Goal: Transaction & Acquisition: Book appointment/travel/reservation

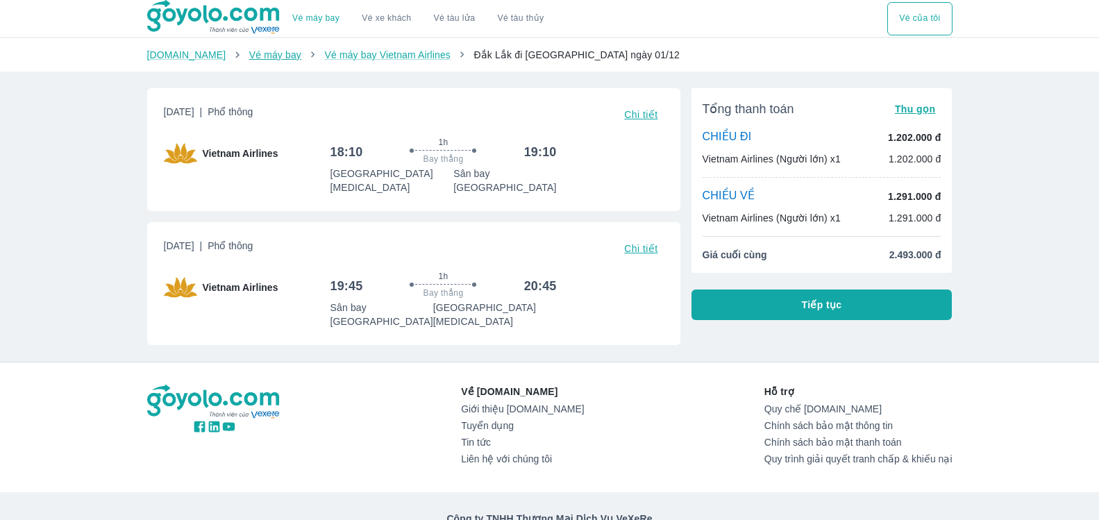
click at [264, 60] on link "Vé máy bay" at bounding box center [275, 54] width 52 height 11
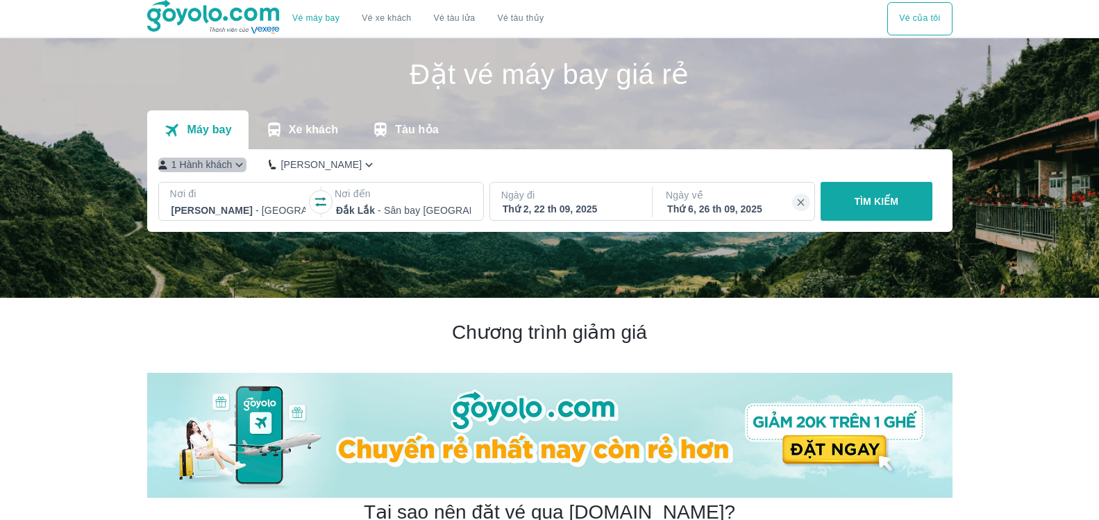
click at [241, 163] on icon "button" at bounding box center [239, 165] width 15 height 15
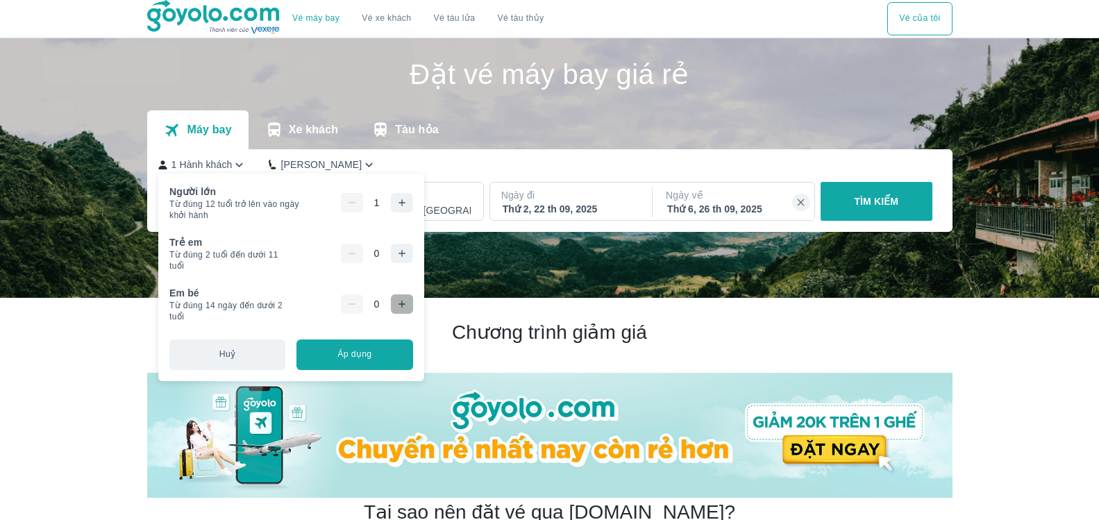
click at [398, 303] on icon "button" at bounding box center [401, 303] width 11 height 11
click at [350, 303] on icon "button" at bounding box center [351, 303] width 11 height 11
click at [400, 253] on icon "button" at bounding box center [401, 253] width 11 height 11
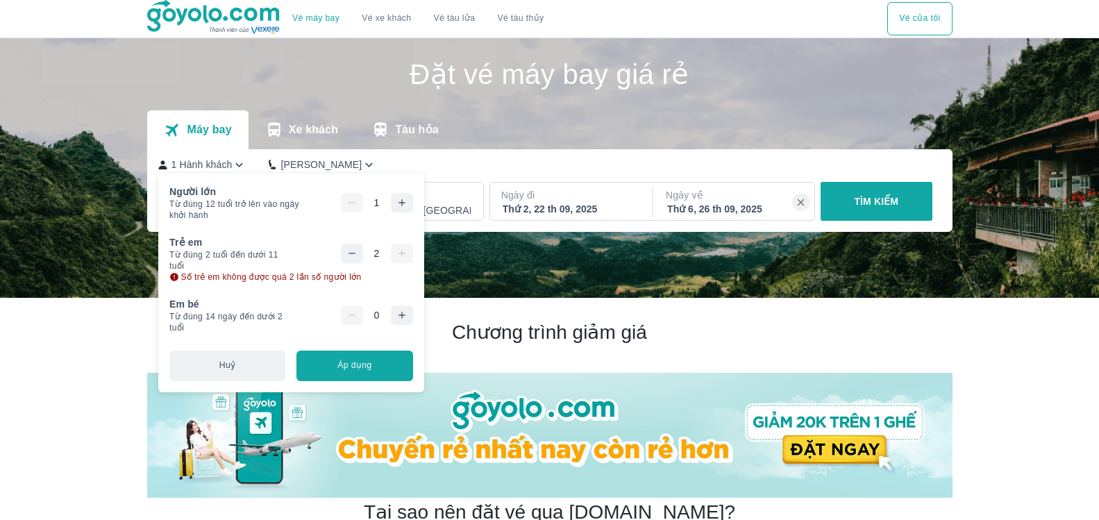
click at [391, 200] on button "button" at bounding box center [402, 202] width 22 height 19
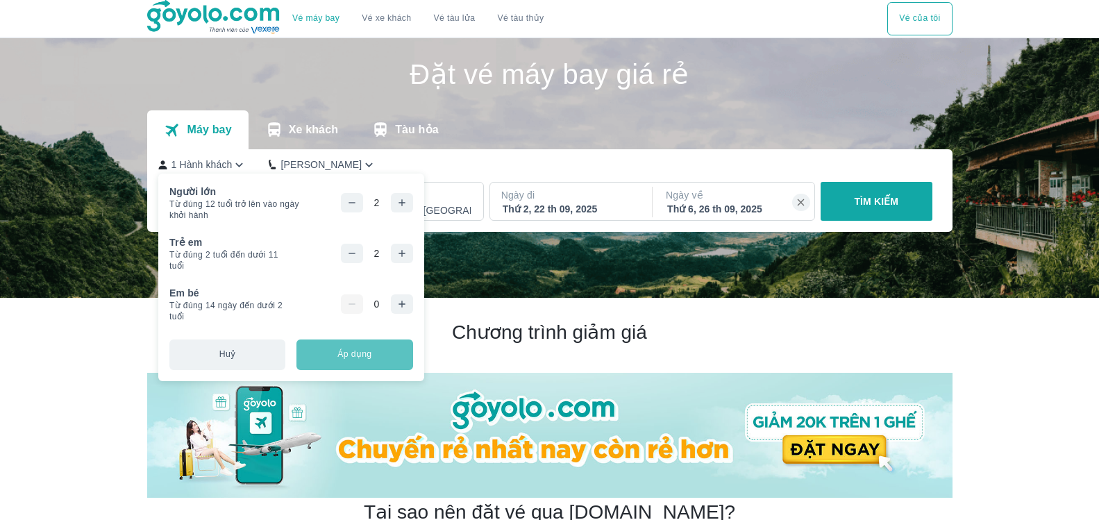
click at [316, 357] on button "Áp dụng" at bounding box center [354, 354] width 116 height 31
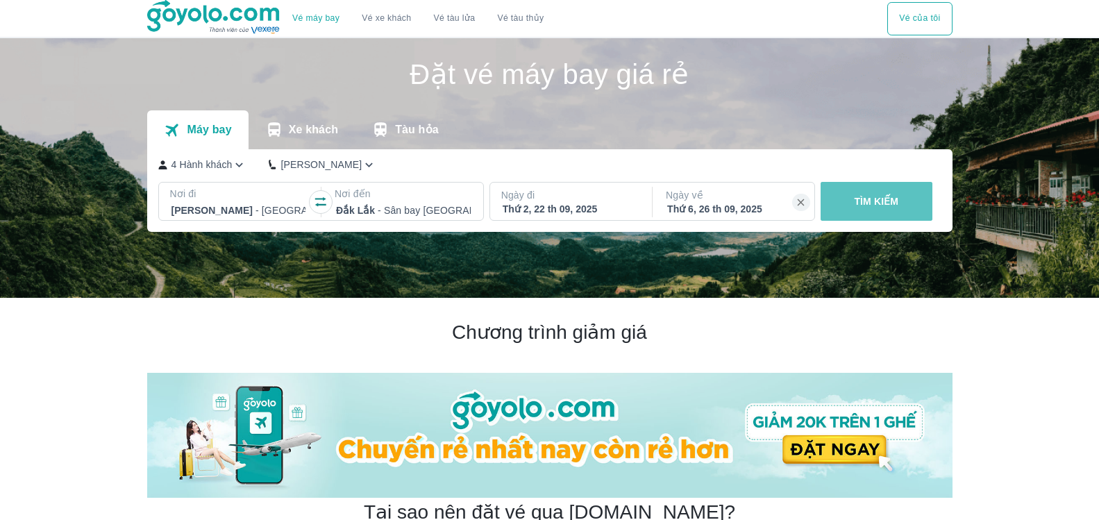
click at [865, 196] on p "TÌM KIẾM" at bounding box center [876, 201] width 44 height 14
click at [600, 201] on p "Ngày đi" at bounding box center [569, 195] width 137 height 14
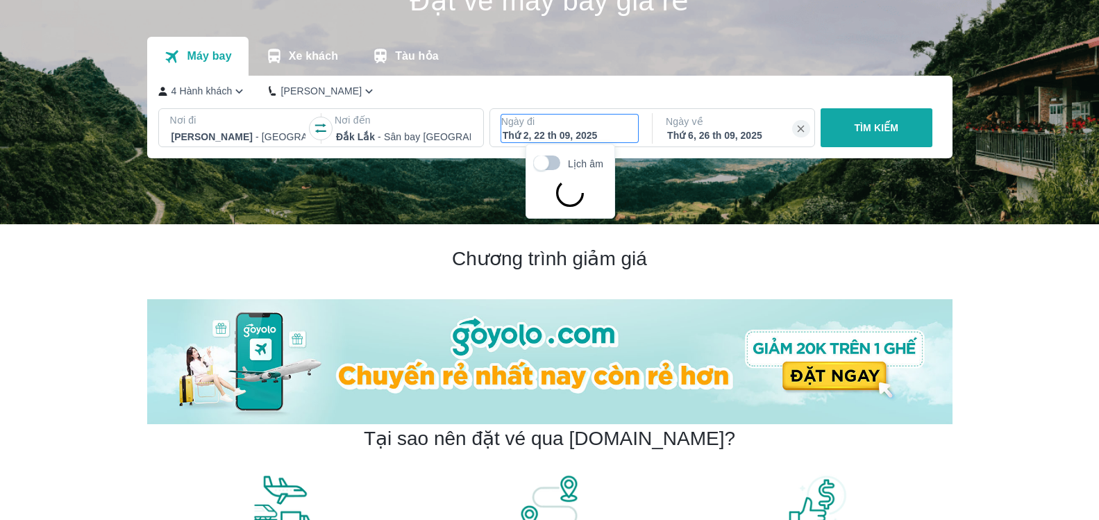
scroll to position [80, 0]
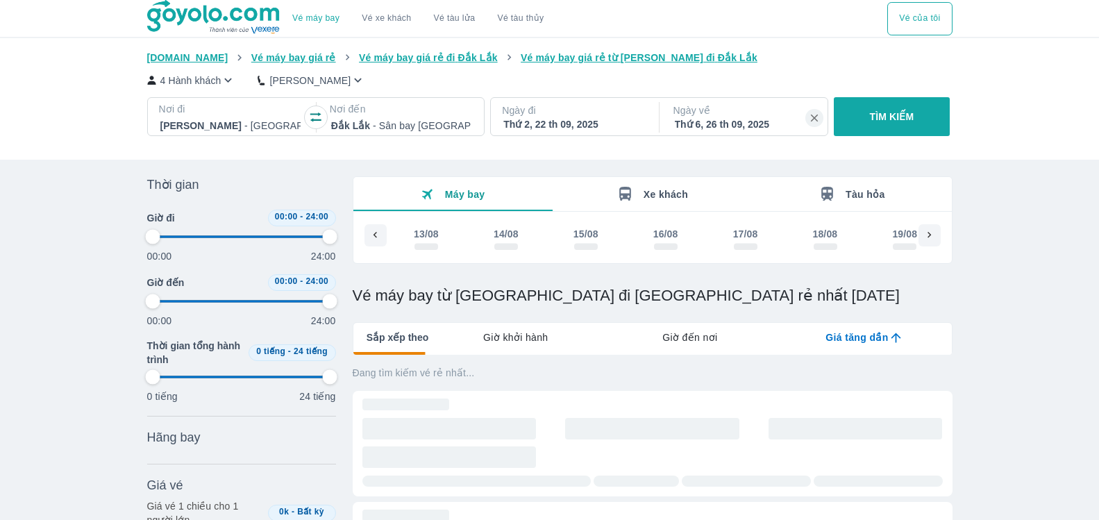
scroll to position [0, 2966]
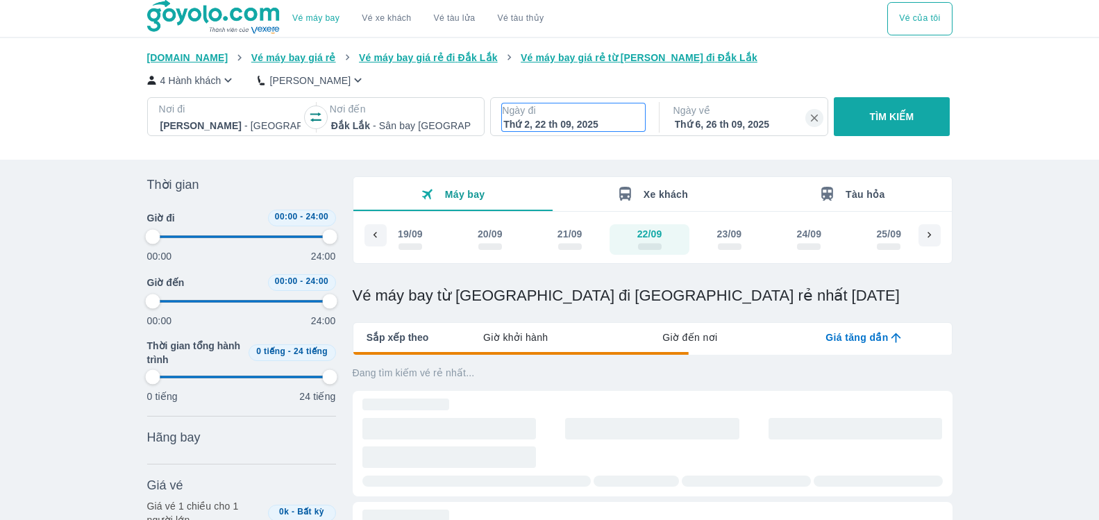
click at [600, 121] on div "Thứ 2, 22 th 09, 2025" at bounding box center [573, 124] width 140 height 14
type input "97.9166666666667"
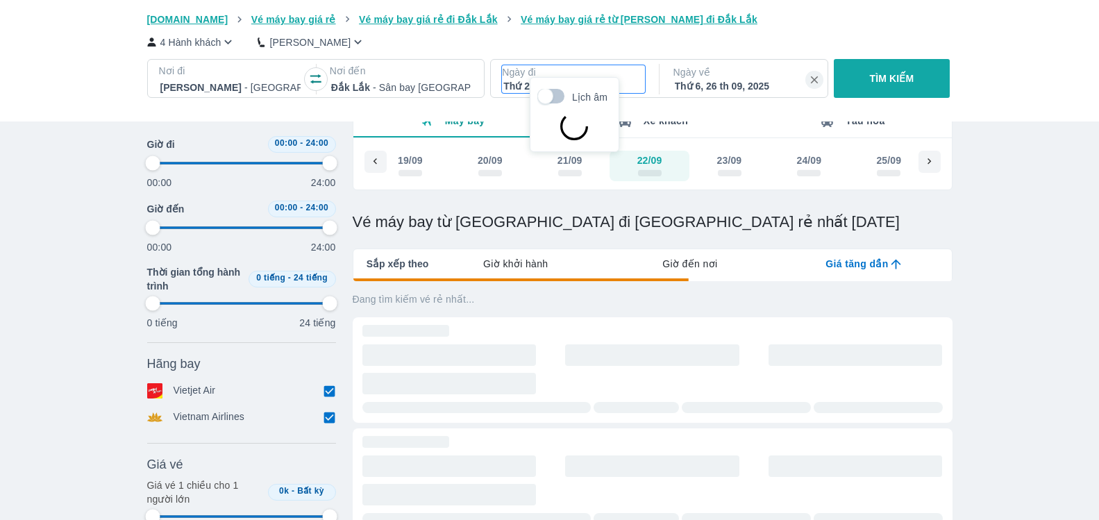
type input "97.9166666666667"
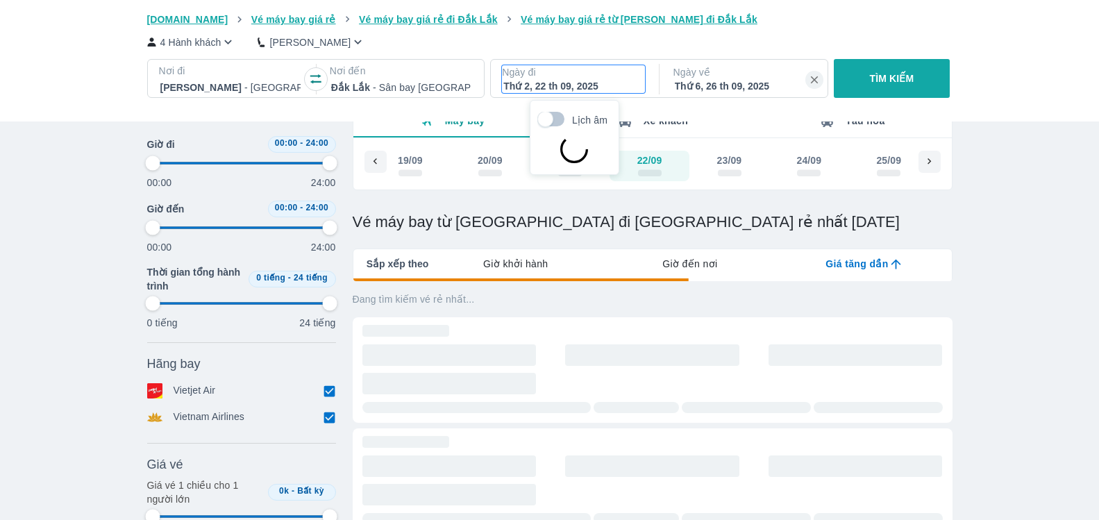
type input "97.9166666666667"
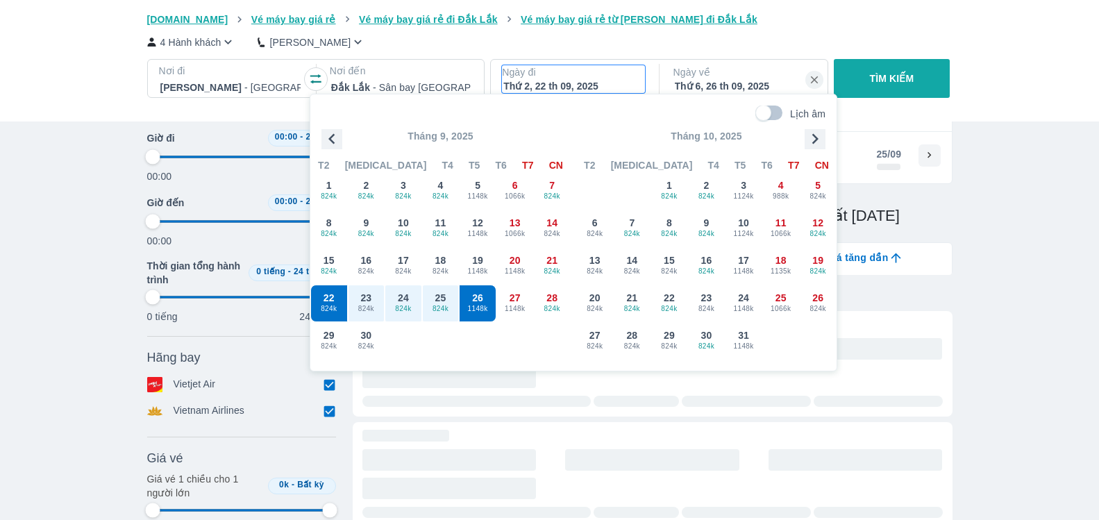
type input "97.9166666666667"
click at [822, 130] on icon "button" at bounding box center [814, 138] width 21 height 21
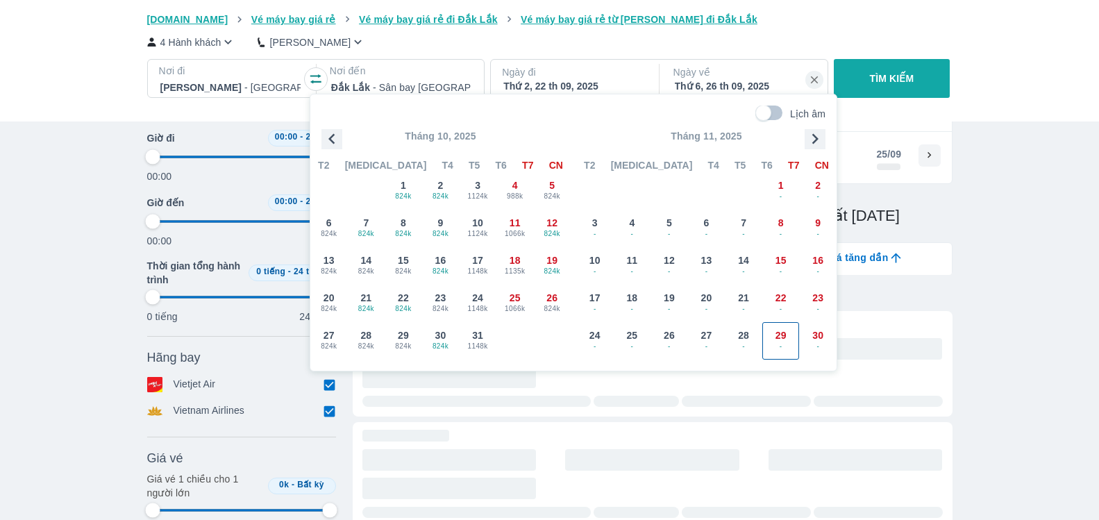
type input "97.9166666666667"
click at [733, 332] on div "28 -" at bounding box center [743, 341] width 36 height 36
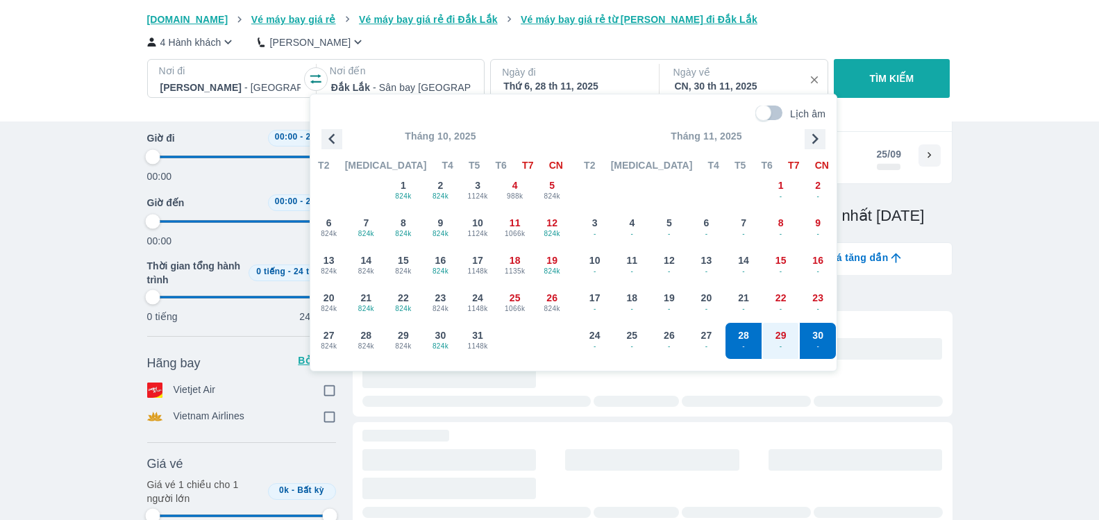
type input "97.9166666666667"
checkbox input "false"
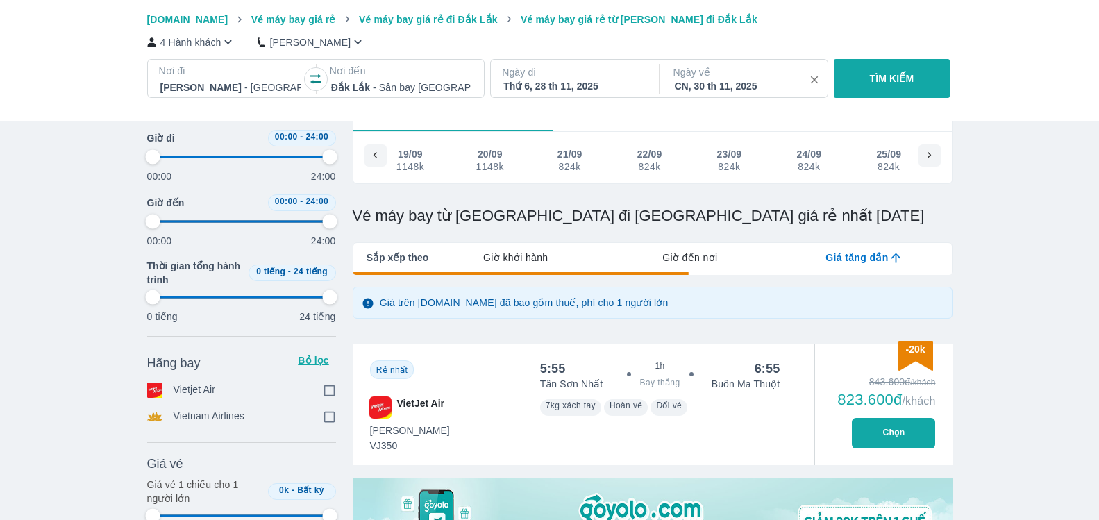
type input "97.9166666666667"
click at [813, 81] on icon "button" at bounding box center [814, 79] width 7 height 7
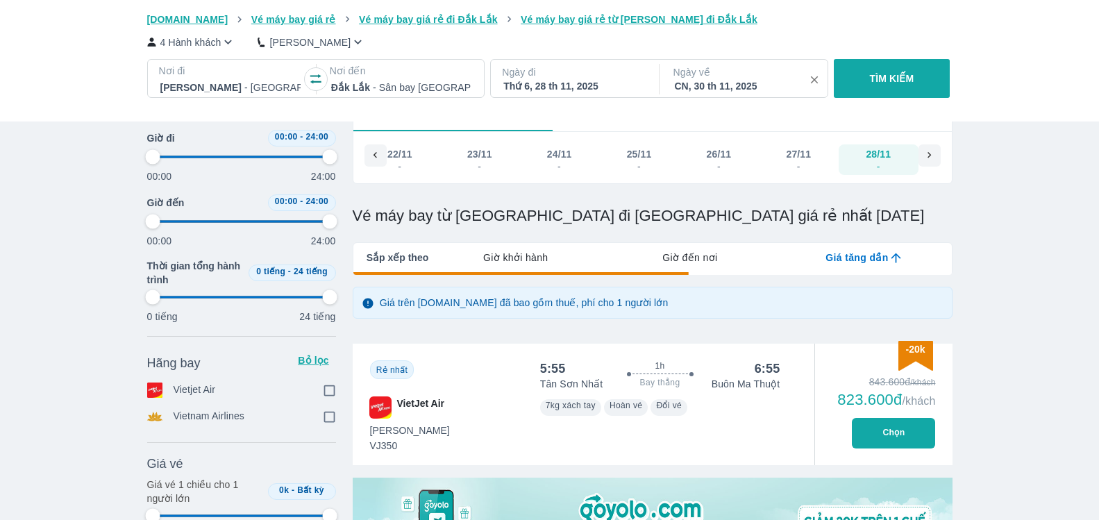
type input "97.9166666666667"
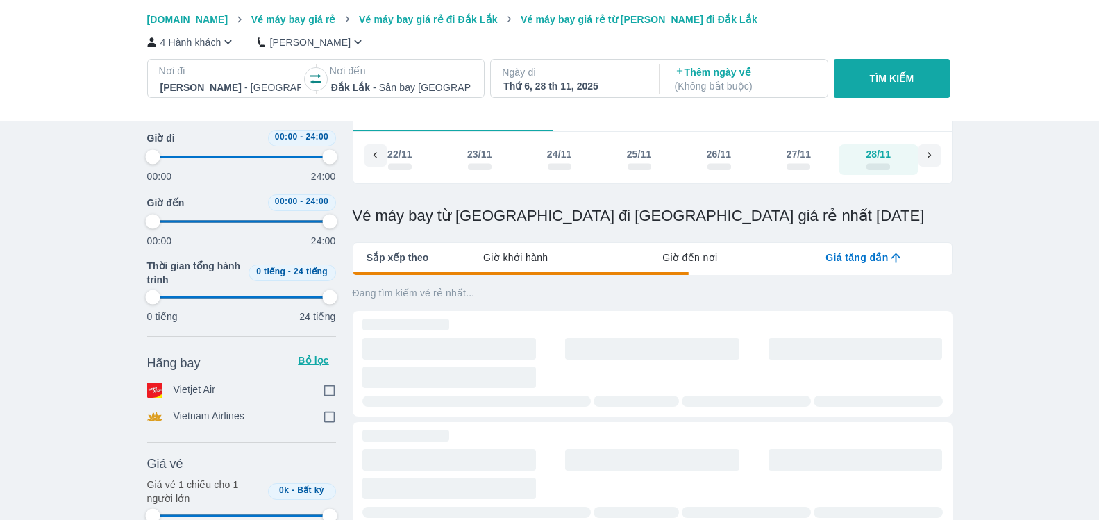
click at [753, 83] on p "( Không bắt buộc )" at bounding box center [745, 86] width 140 height 14
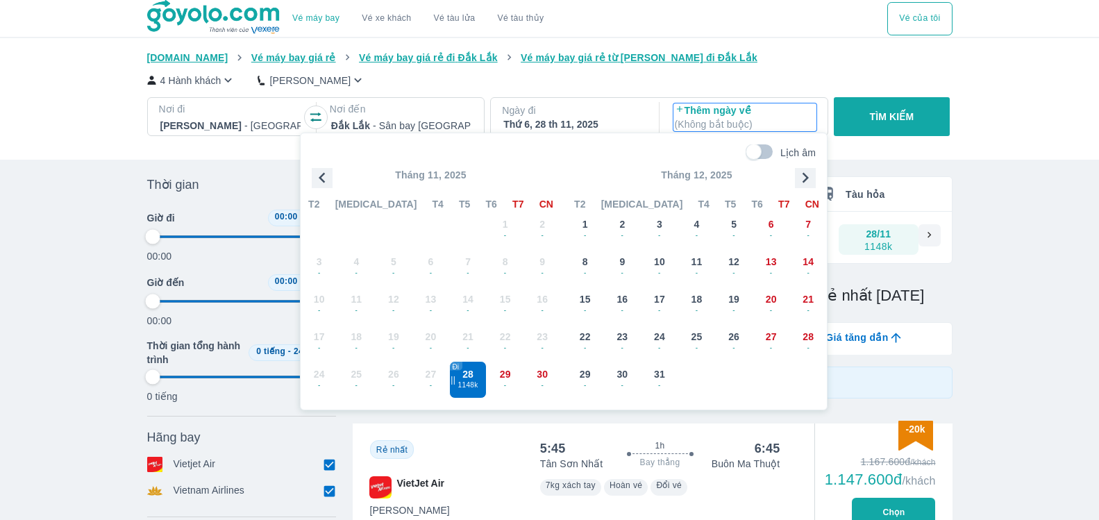
type input "97.9166666666667"
checkbox input "true"
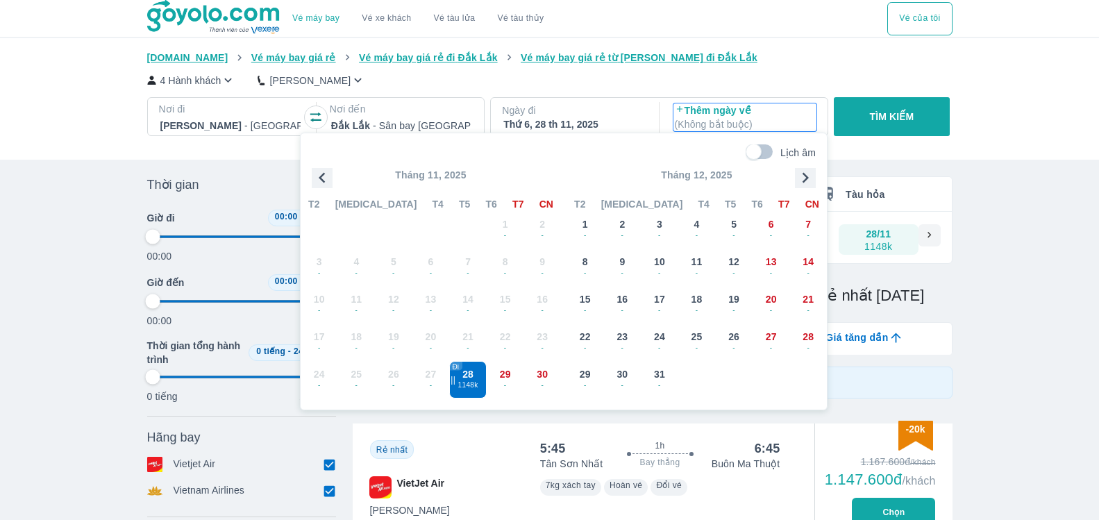
type input "97.9166666666667"
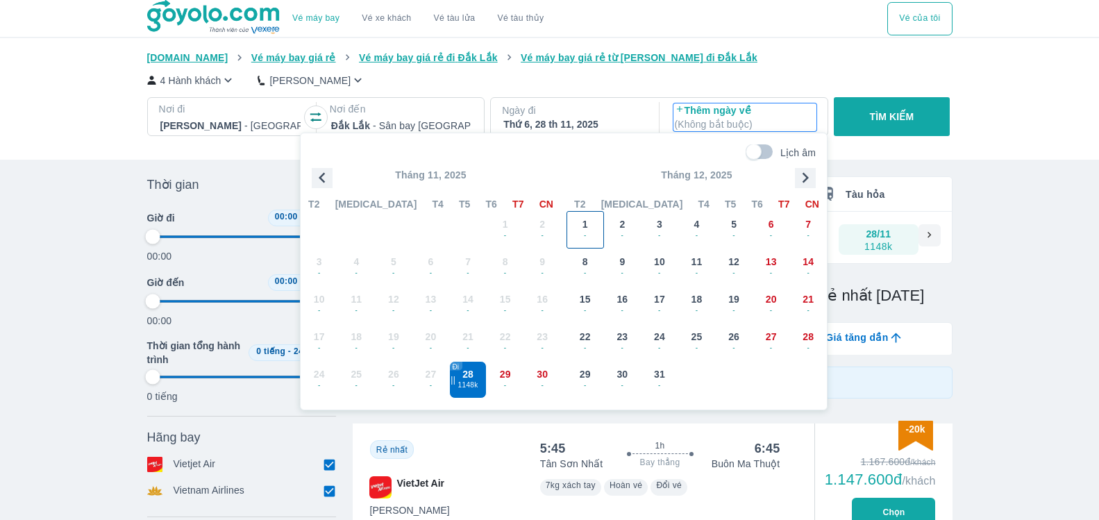
type input "97.9166666666667"
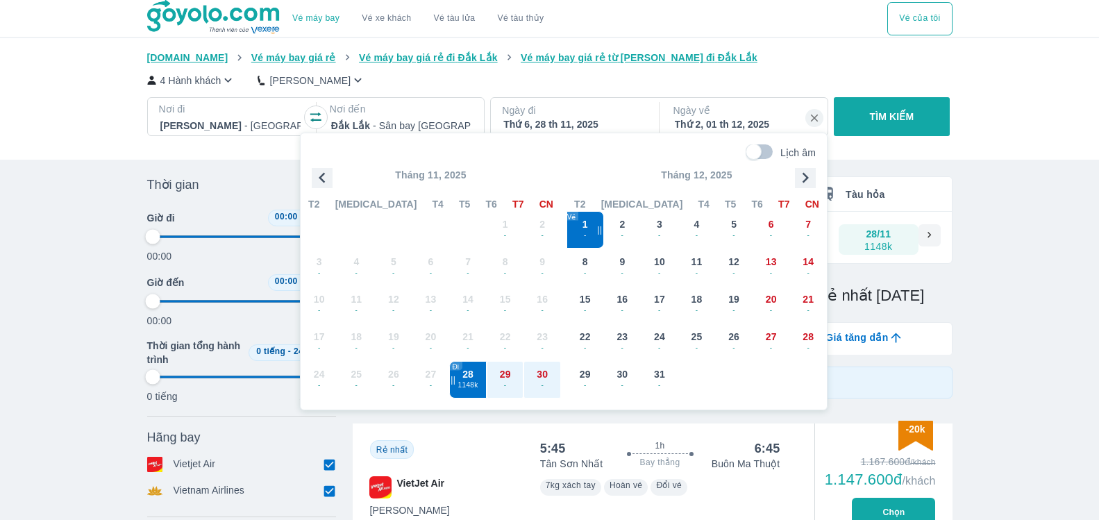
type input "97.9166666666667"
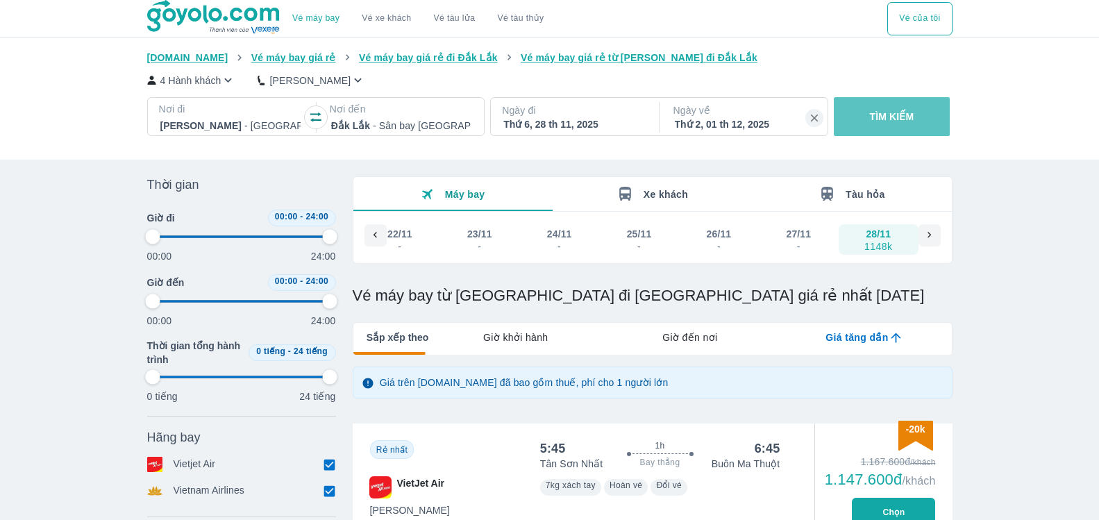
click at [920, 112] on button "TÌM KIẾM" at bounding box center [891, 116] width 116 height 39
type input "97.9166666666667"
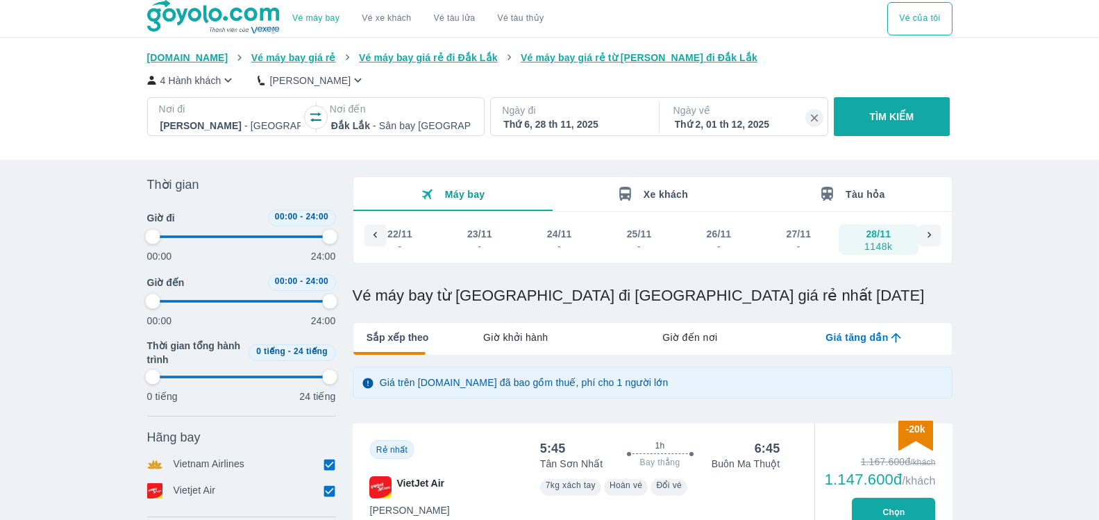
type input "97.9166666666667"
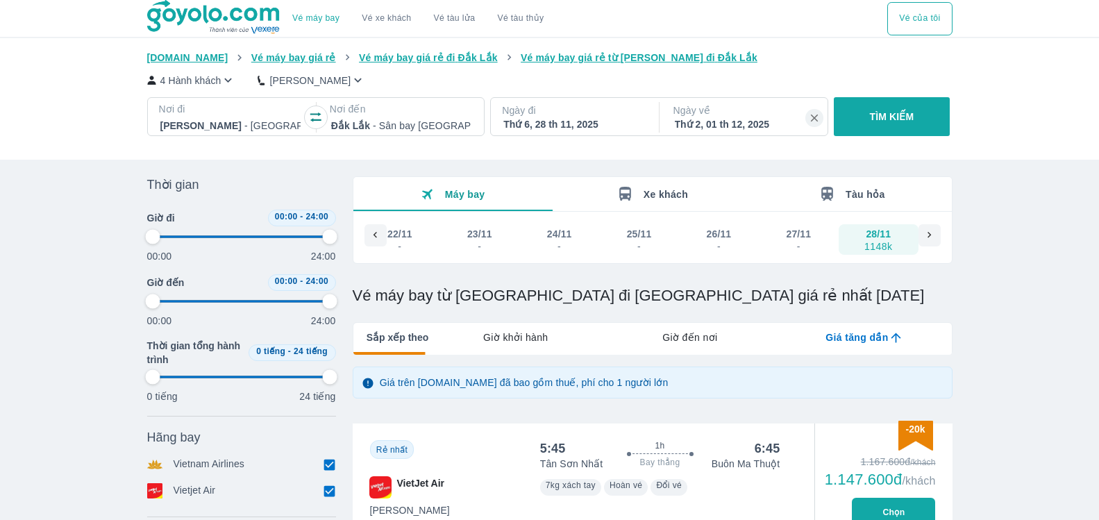
type input "97.9166666666667"
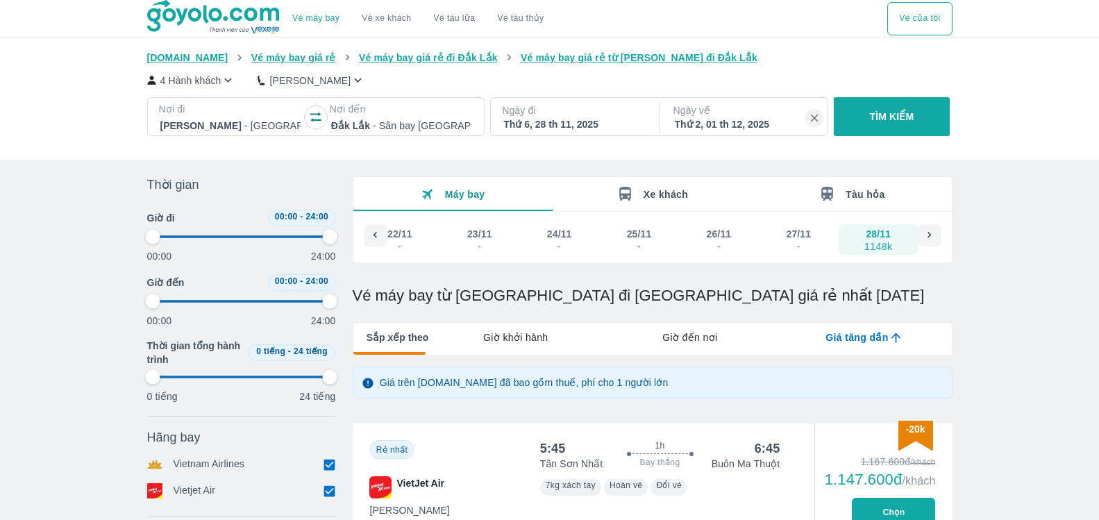
type input "97.9166666666667"
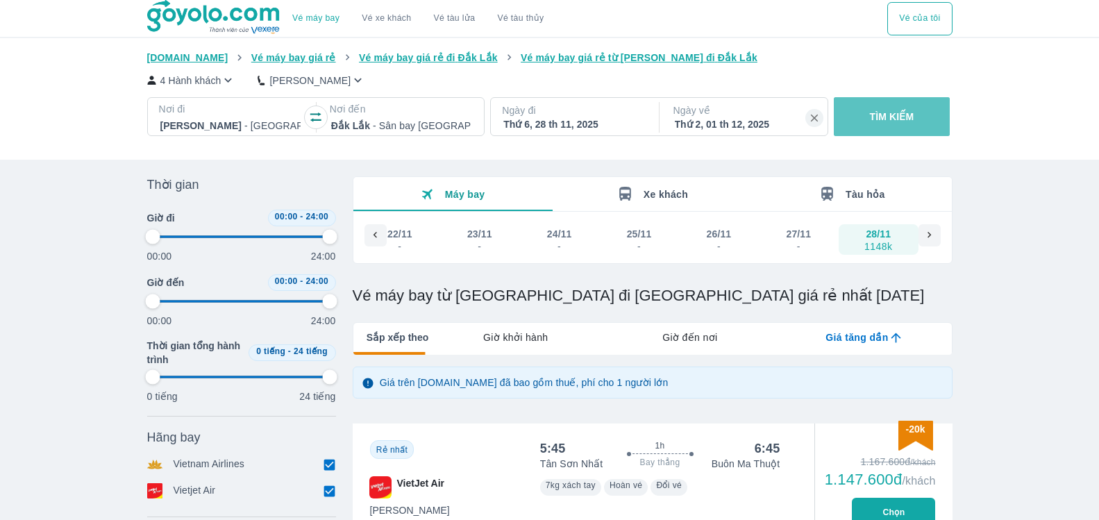
type input "97.9166666666667"
click at [874, 113] on p "TÌM KIẾM" at bounding box center [892, 117] width 44 height 14
type input "97.9166666666667"
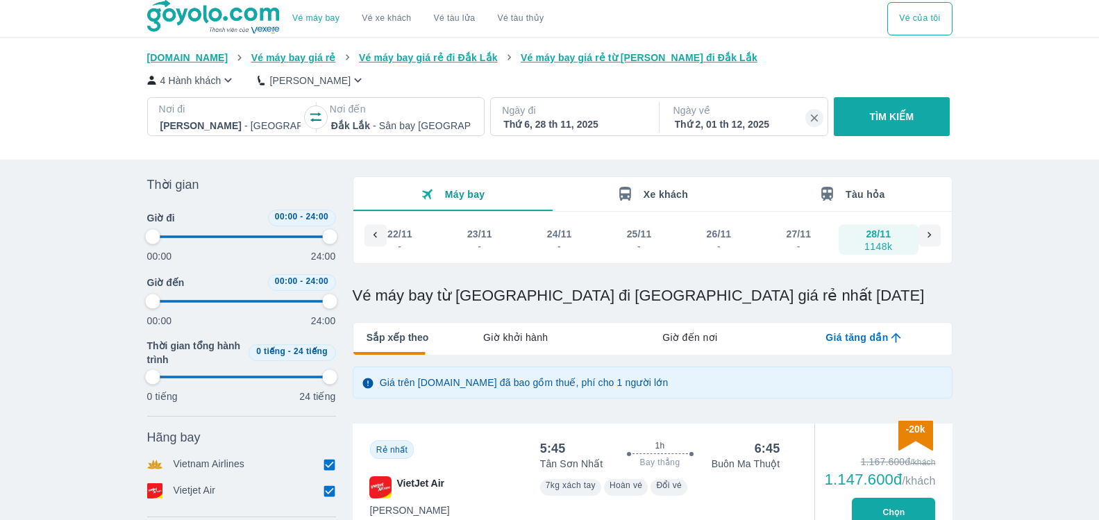
type input "97.9166666666667"
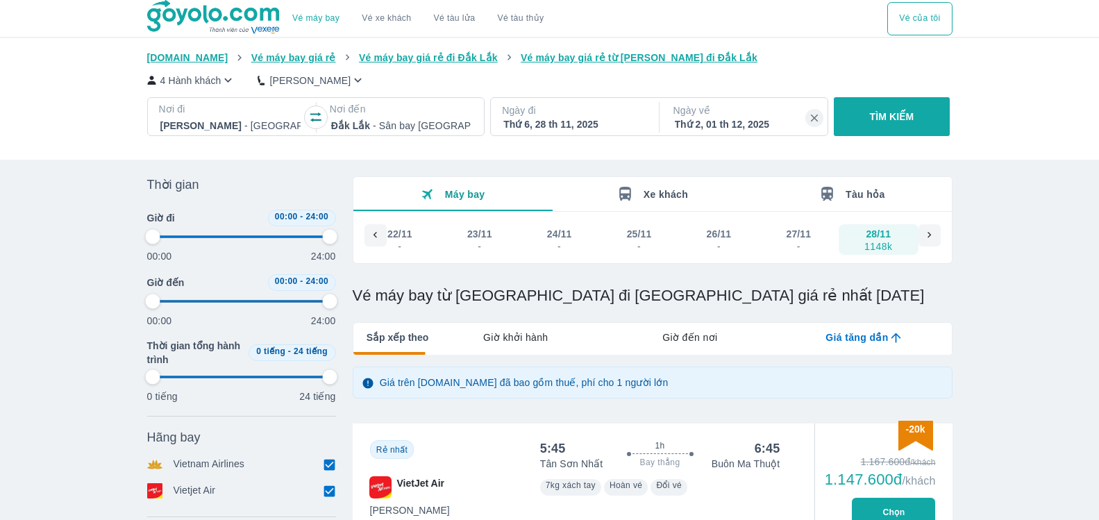
type input "97.9166666666667"
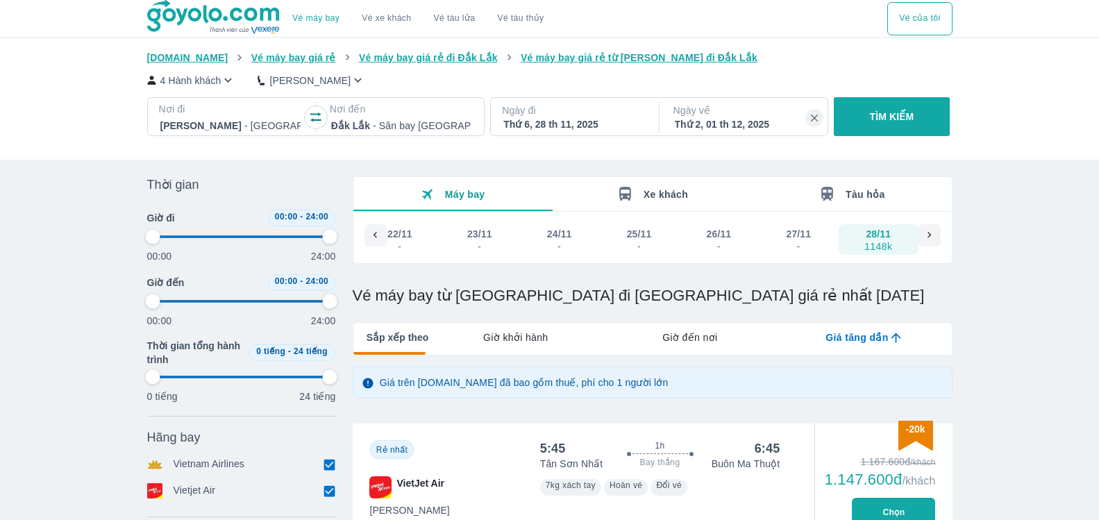
type input "97.9166666666667"
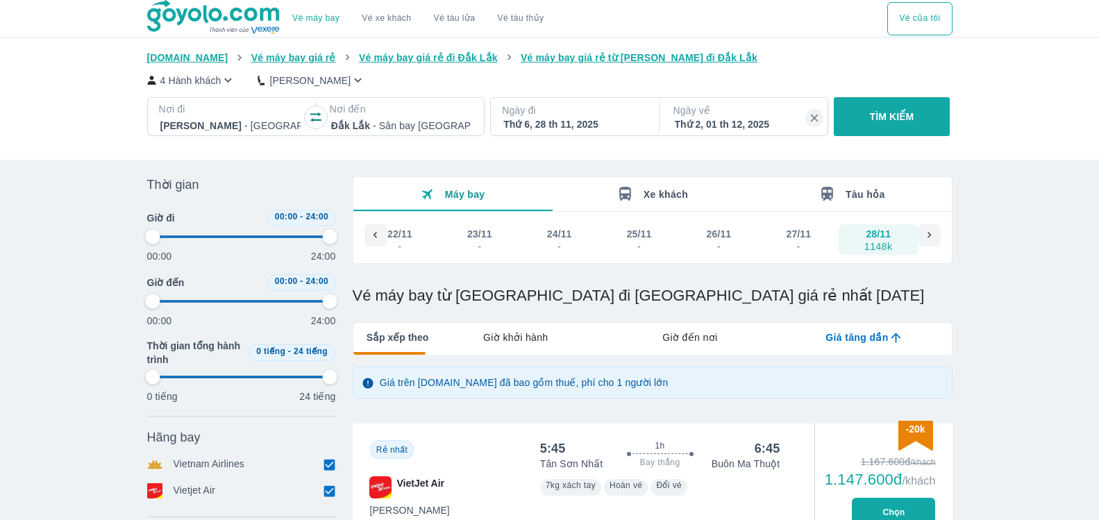
type input "97.9166666666667"
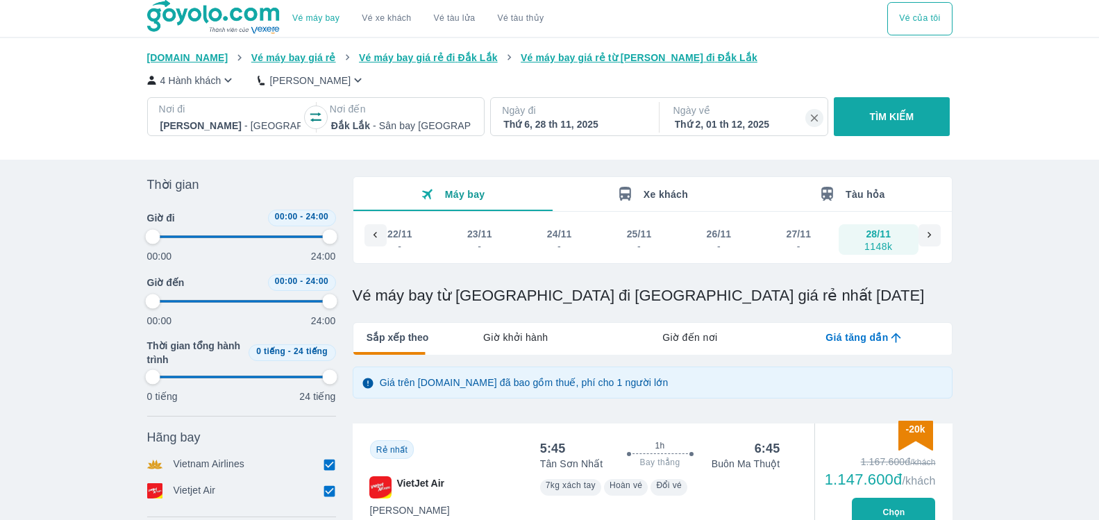
type input "97.9166666666667"
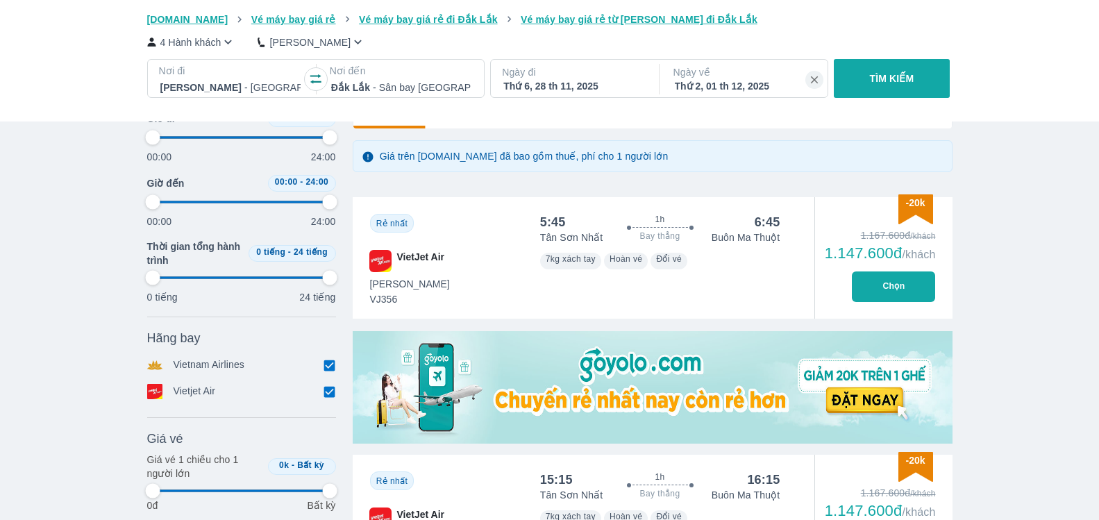
scroll to position [234, 0]
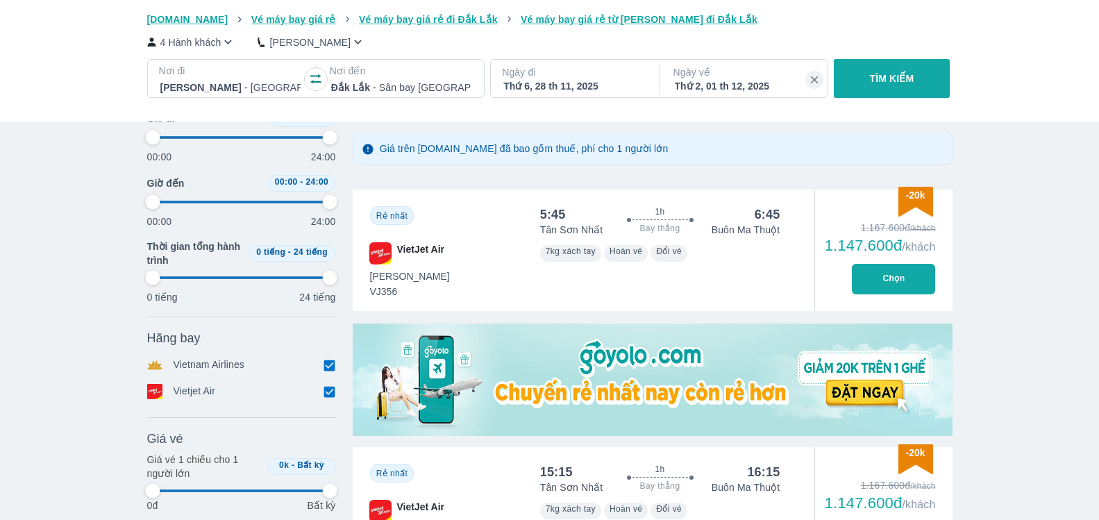
type input "97.9166666666667"
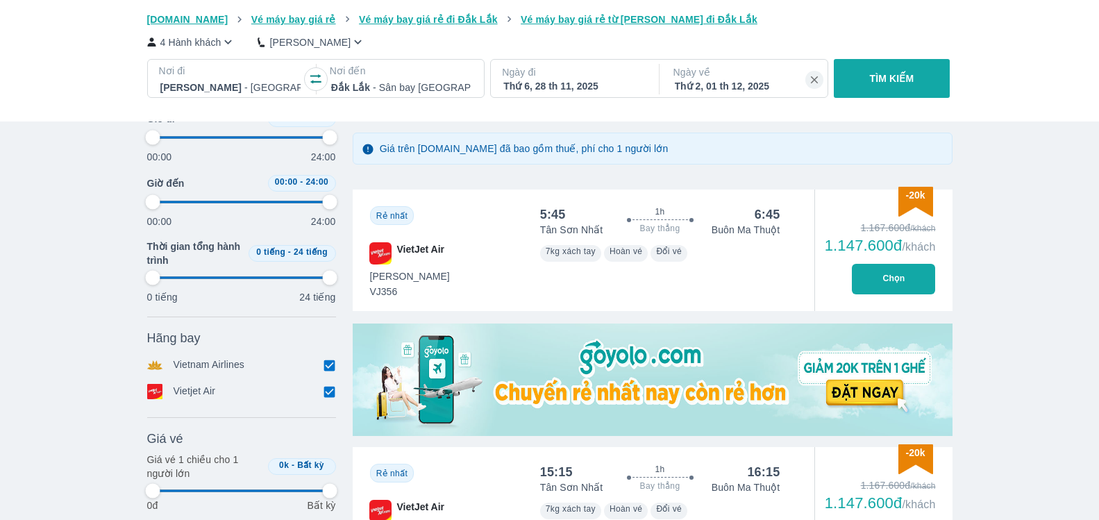
type input "97.9166666666667"
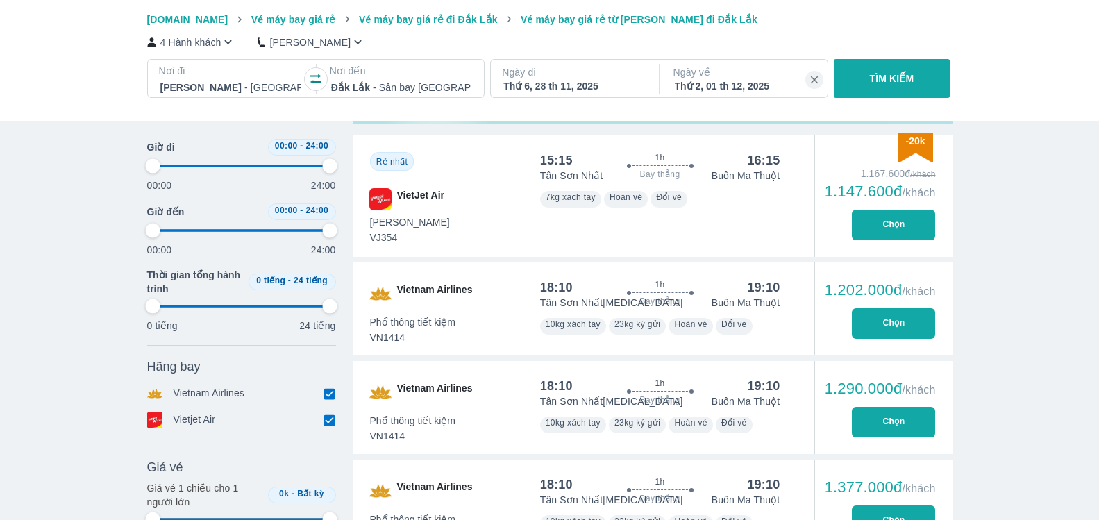
type input "97.9166666666667"
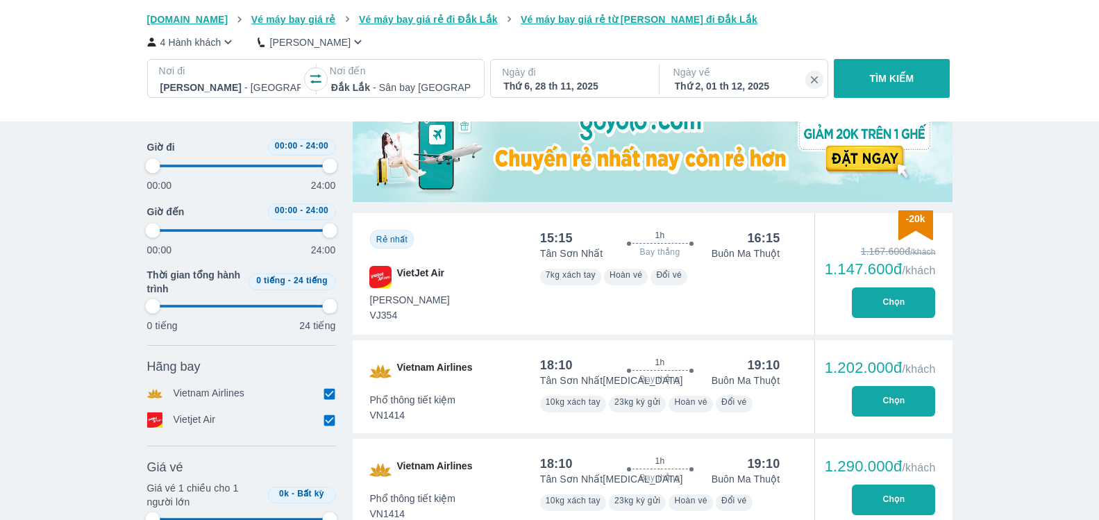
type input "97.9166666666667"
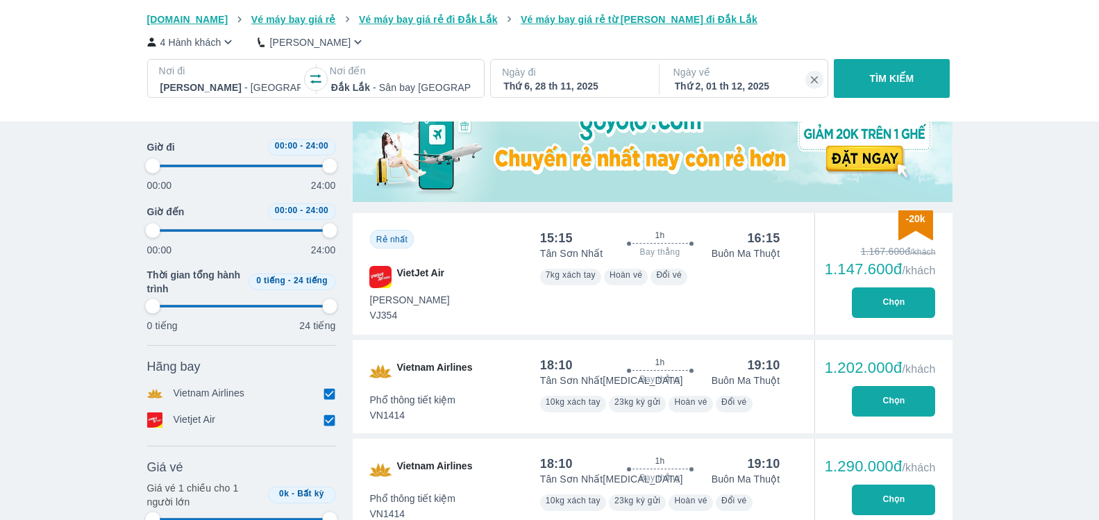
type input "97.9166666666667"
click at [502, 415] on div "Vietnam Airlines" at bounding box center [429, 386] width 153 height 93
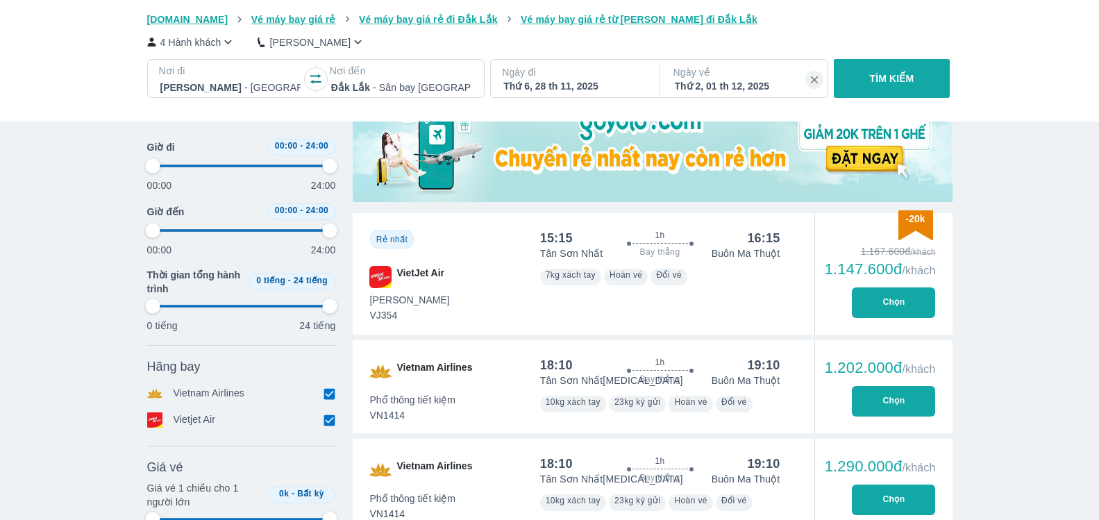
type input "97.9166666666667"
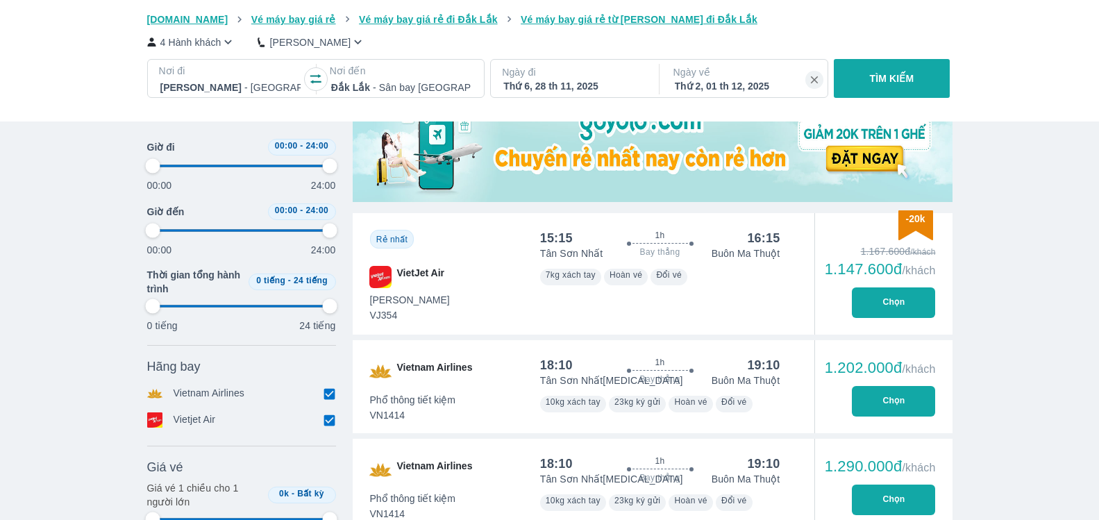
type input "97.9166666666667"
click at [870, 400] on button "Chọn" at bounding box center [893, 401] width 83 height 31
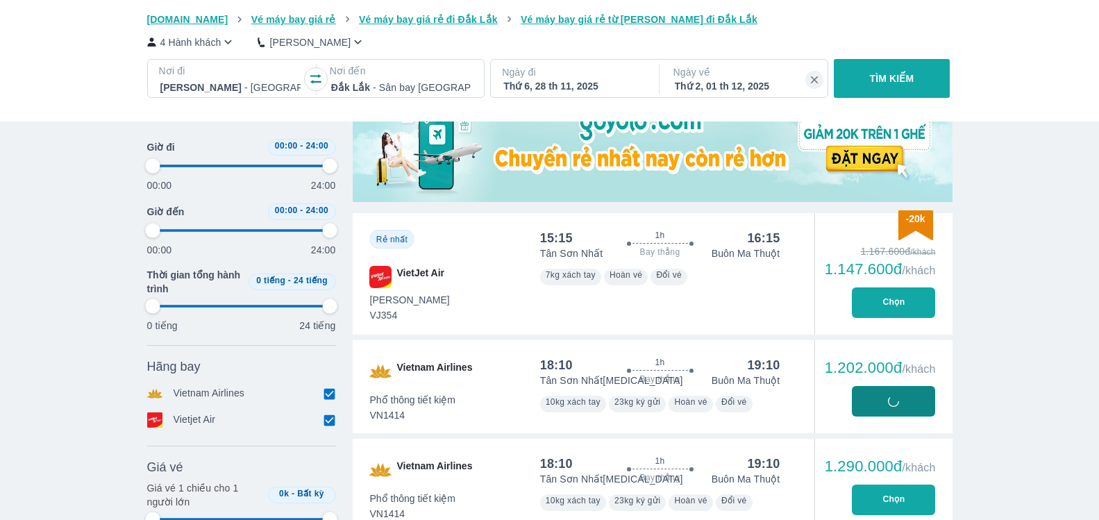
type input "97.9166666666667"
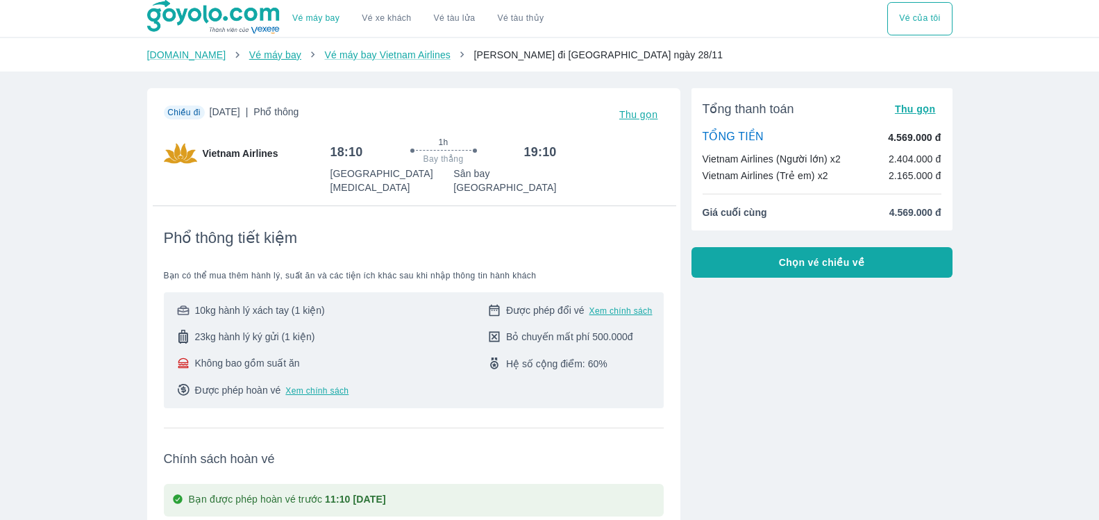
click at [255, 51] on link "Vé máy bay" at bounding box center [275, 54] width 52 height 11
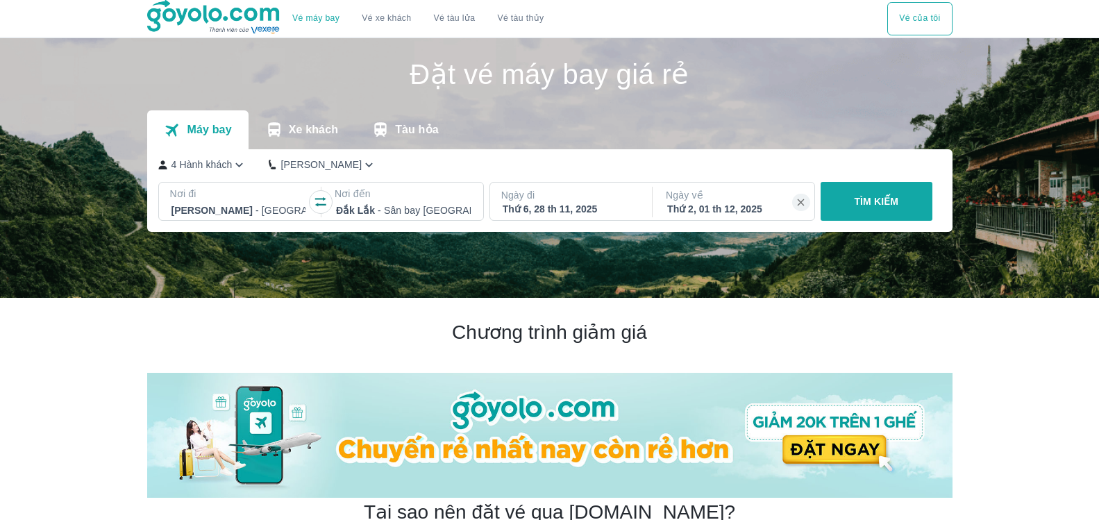
click at [703, 205] on div "Thứ 2, 01 th 12, 2025" at bounding box center [734, 209] width 135 height 14
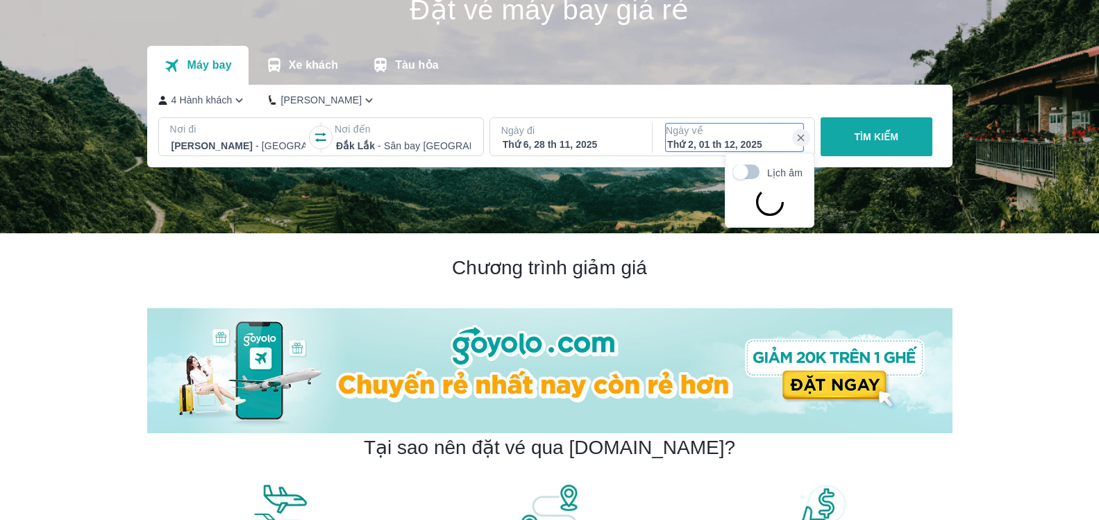
scroll to position [80, 0]
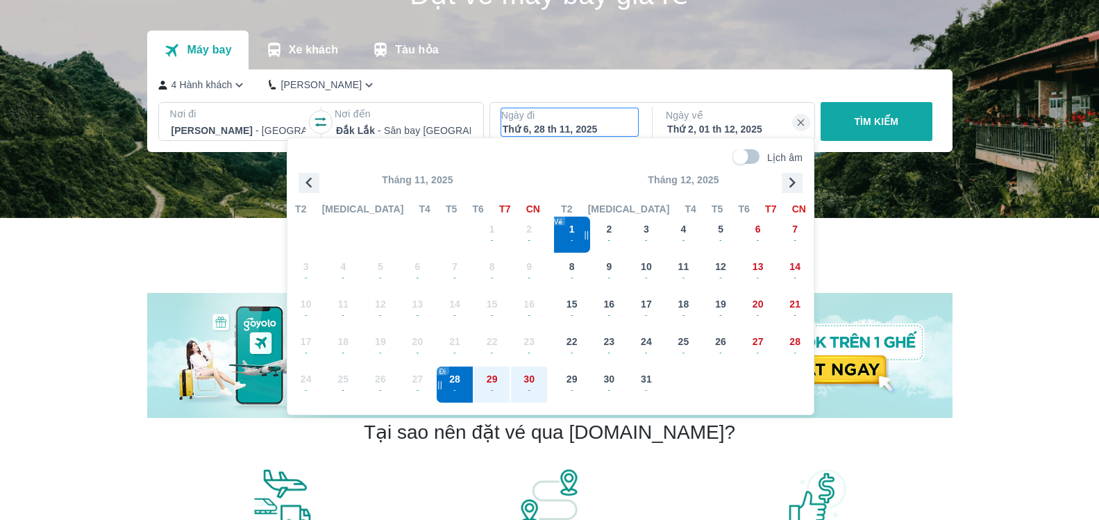
click at [586, 126] on div "Thứ 6, 28 th 11, 2025" at bounding box center [569, 129] width 135 height 14
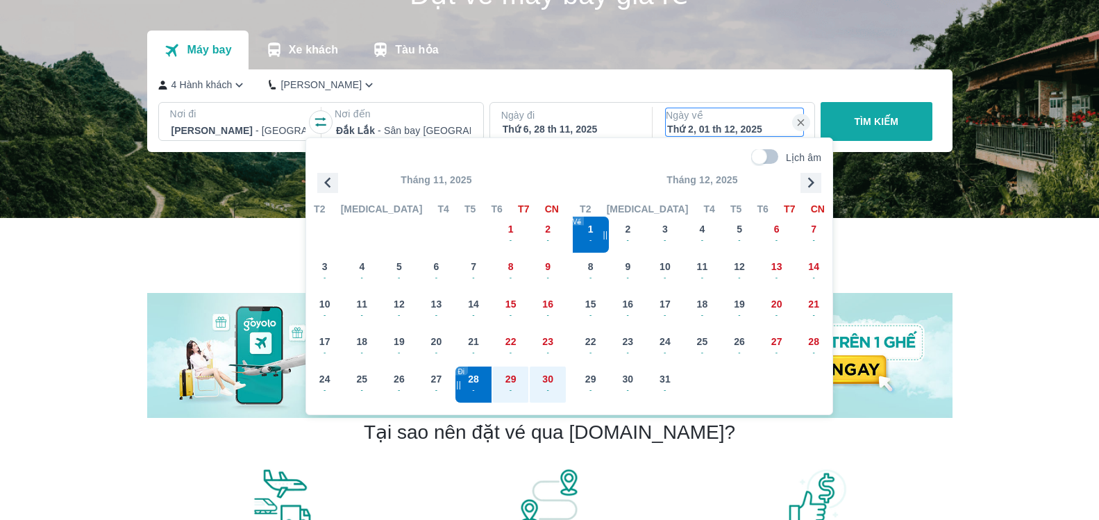
click at [704, 124] on div "Thứ 2, 01 th 12, 2025" at bounding box center [734, 129] width 135 height 14
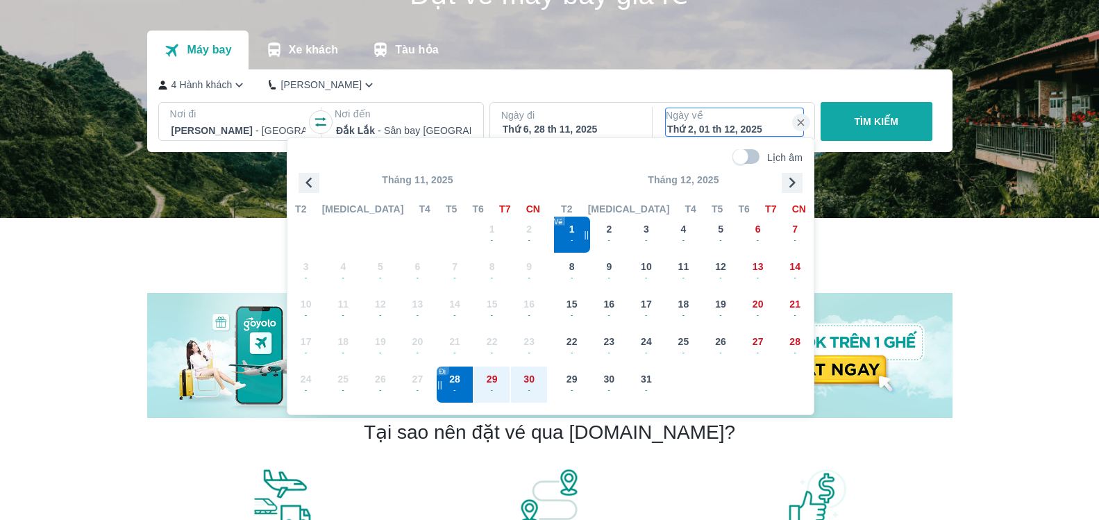
click at [749, 126] on div "Thứ 2, 01 th 12, 2025" at bounding box center [734, 129] width 135 height 14
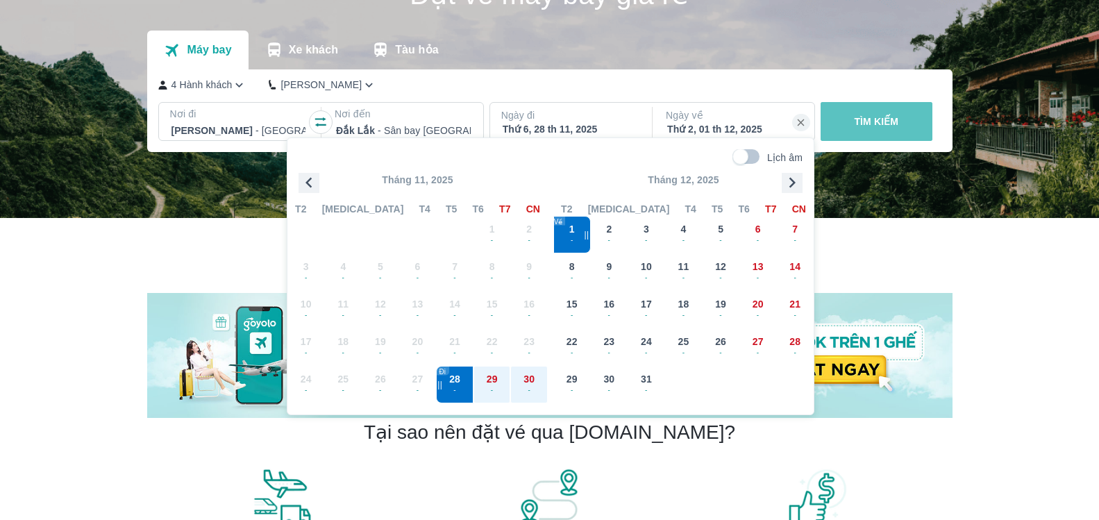
click at [919, 120] on button "TÌM KIẾM" at bounding box center [876, 121] width 112 height 39
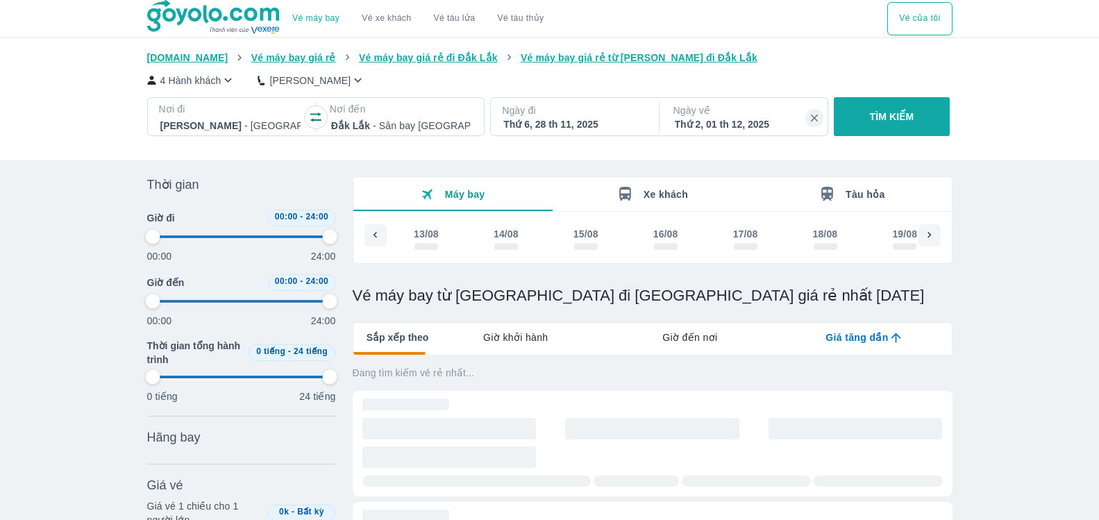
scroll to position [0, 8531]
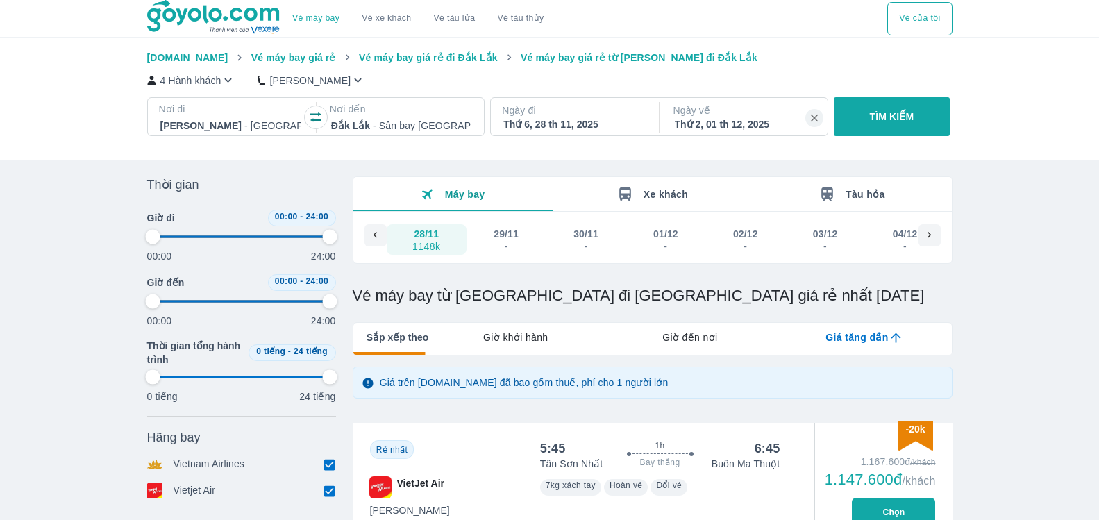
type input "97.9166666666667"
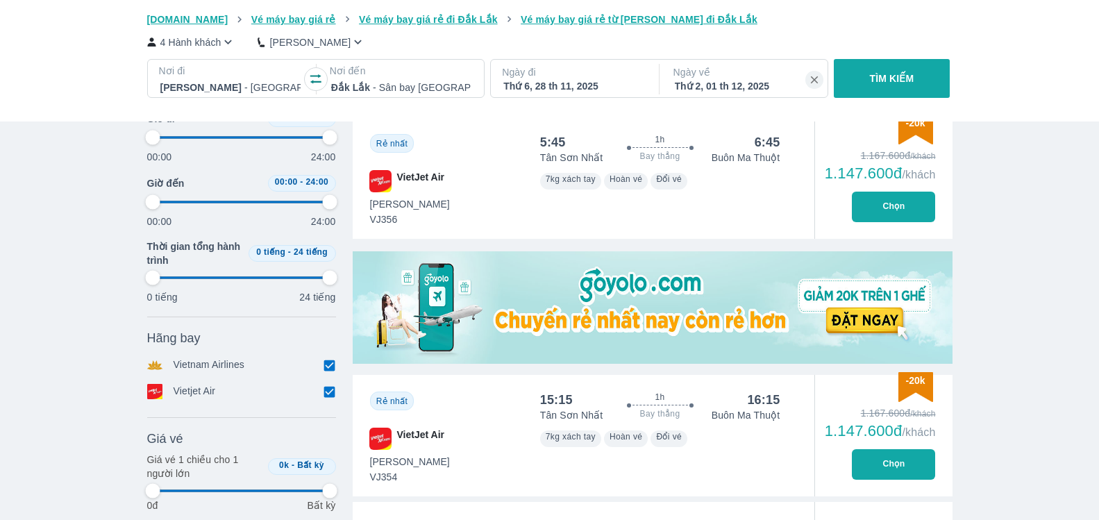
scroll to position [312, 0]
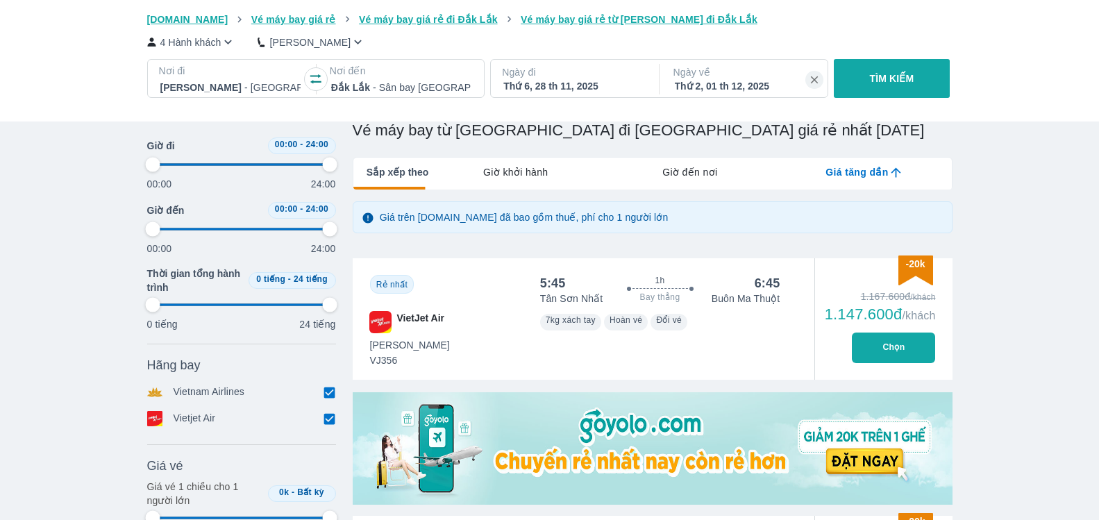
type input "97.9166666666667"
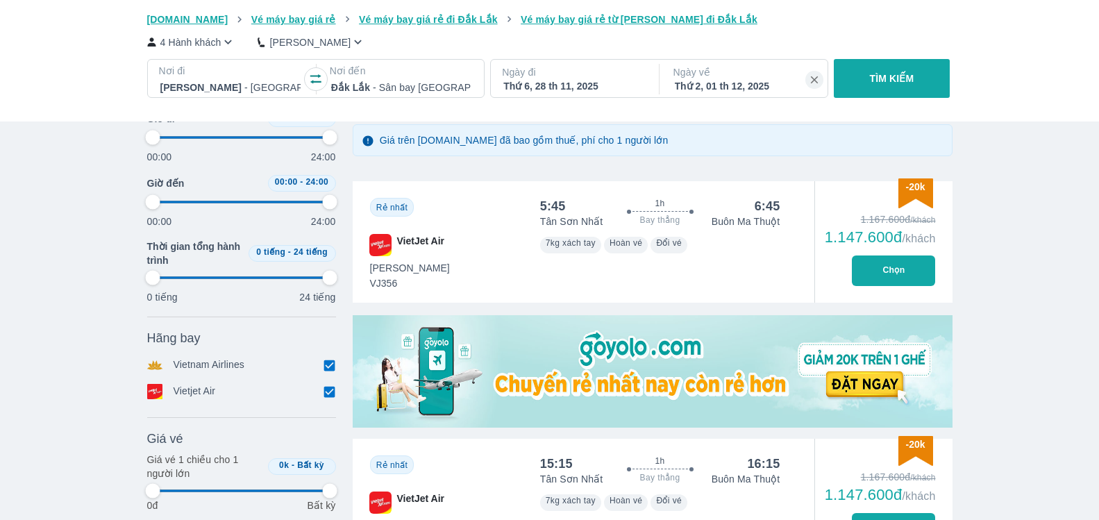
scroll to position [624, 0]
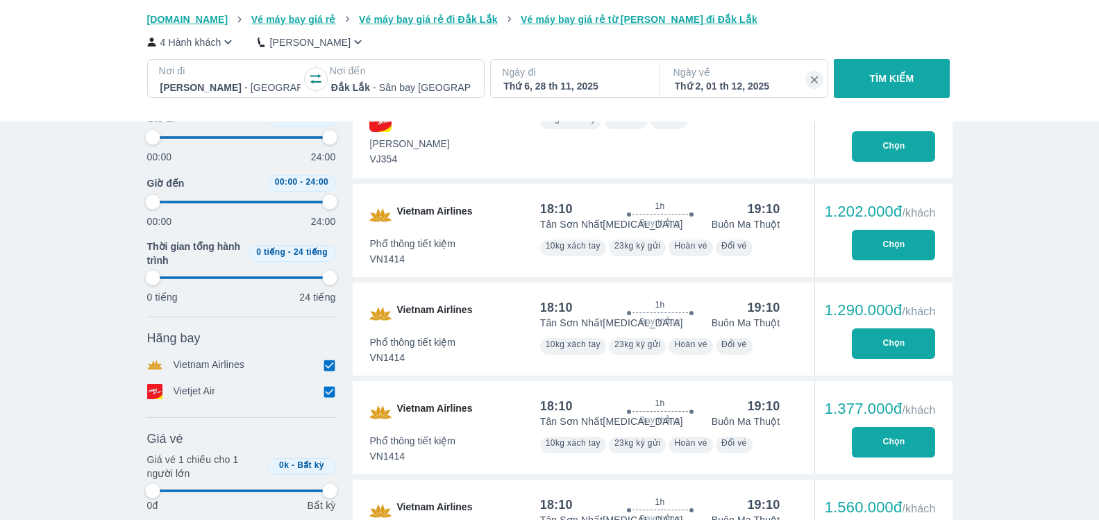
type input "97.9166666666667"
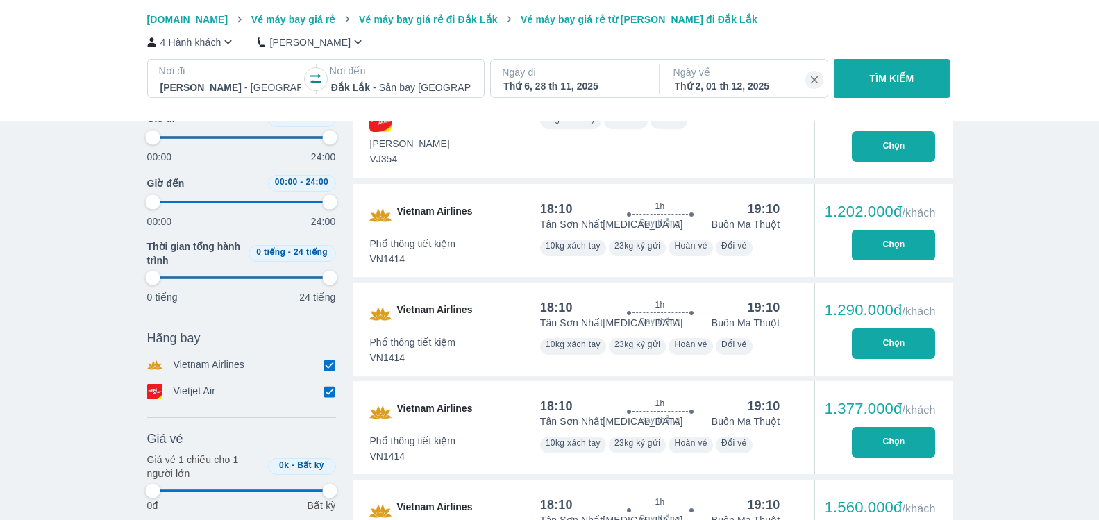
type input "97.9166666666667"
click at [901, 233] on button "Chọn" at bounding box center [893, 245] width 83 height 31
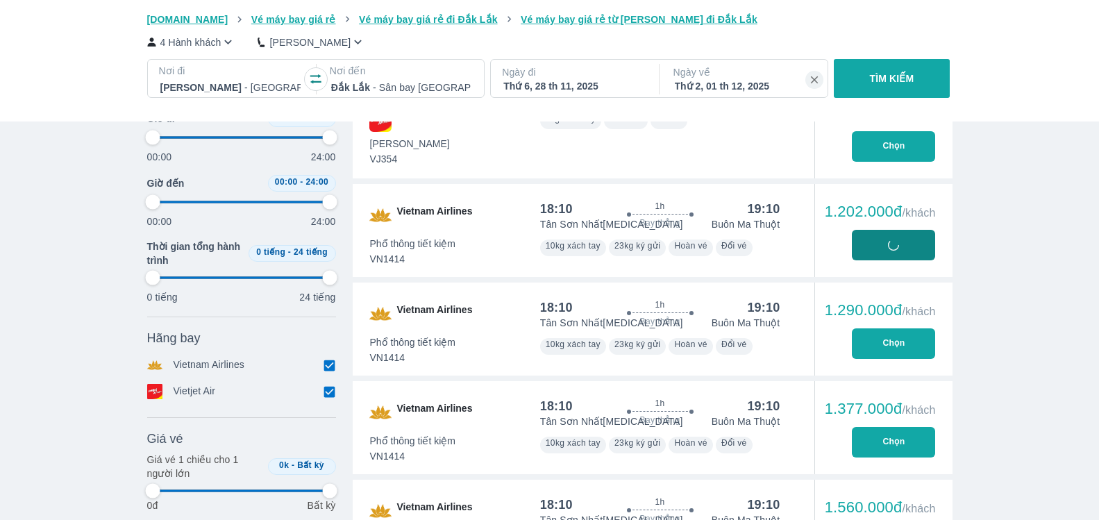
type input "97.9166666666667"
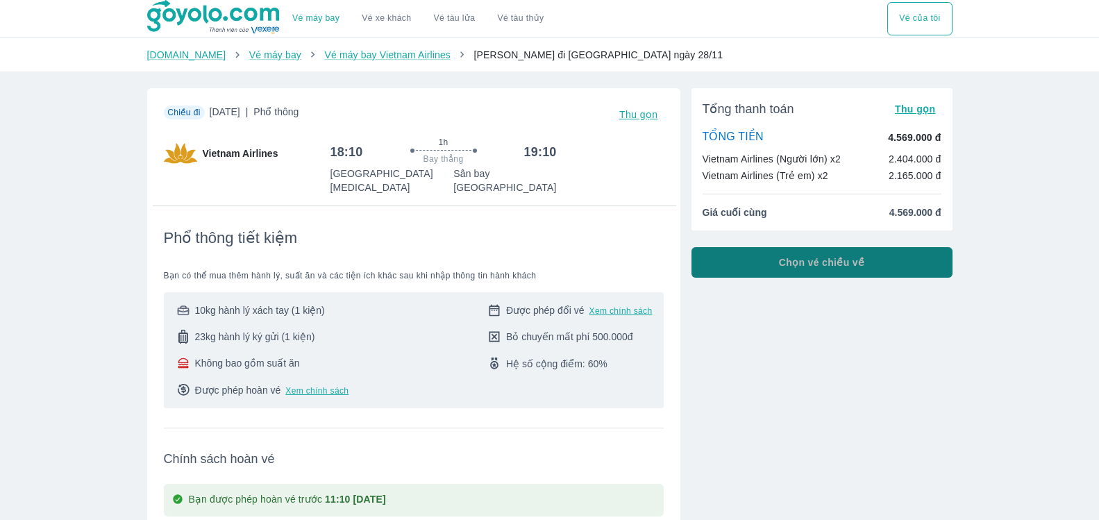
click at [800, 273] on button "Chọn vé chiều về" at bounding box center [821, 262] width 261 height 31
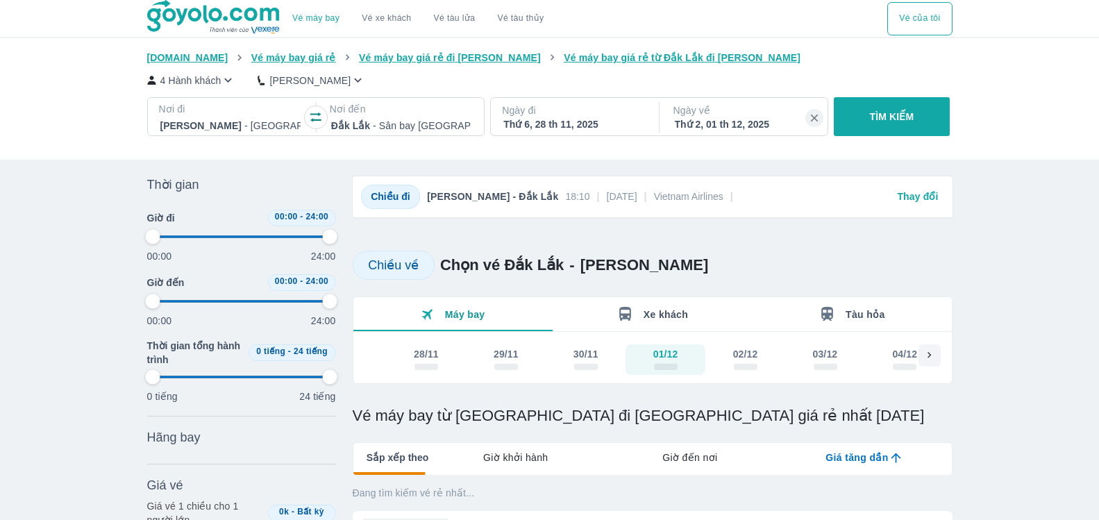
type input "97.9166666666667"
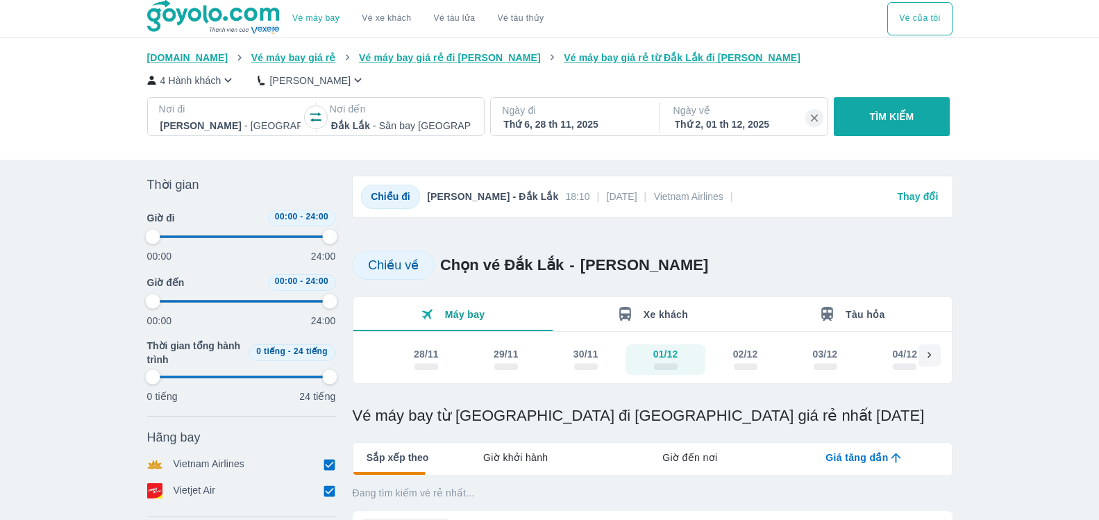
type input "97.9166666666667"
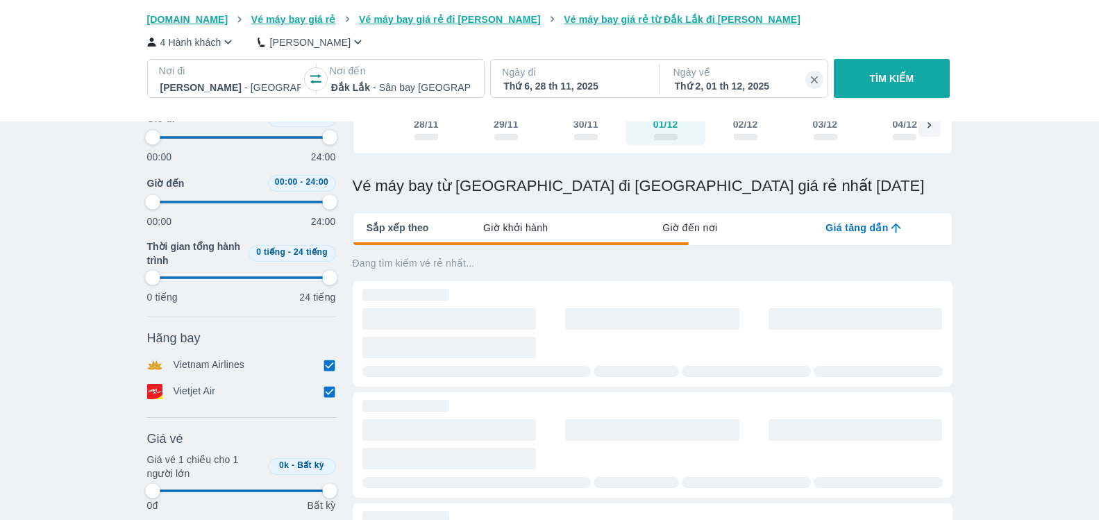
type input "97.9166666666667"
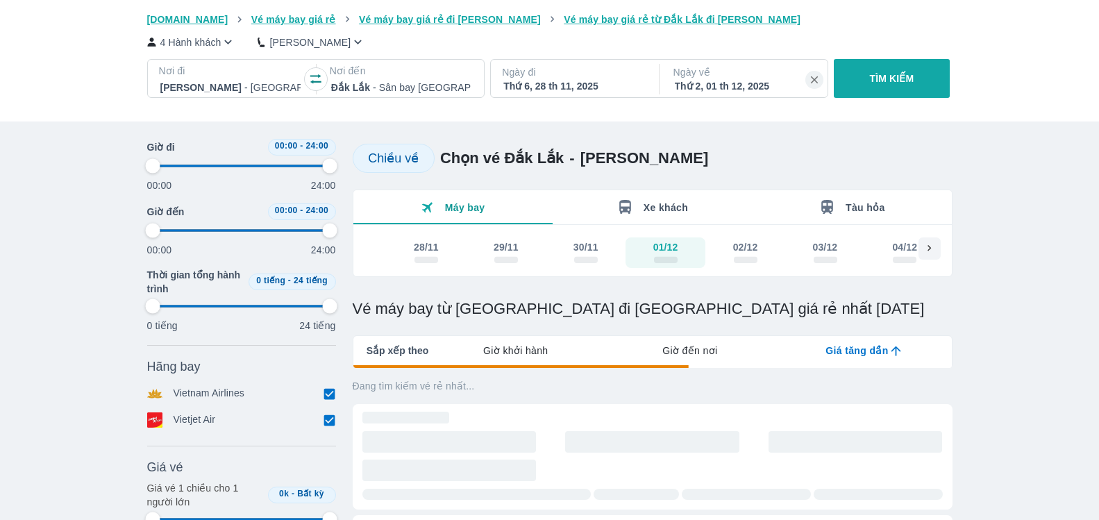
type input "97.9166666666667"
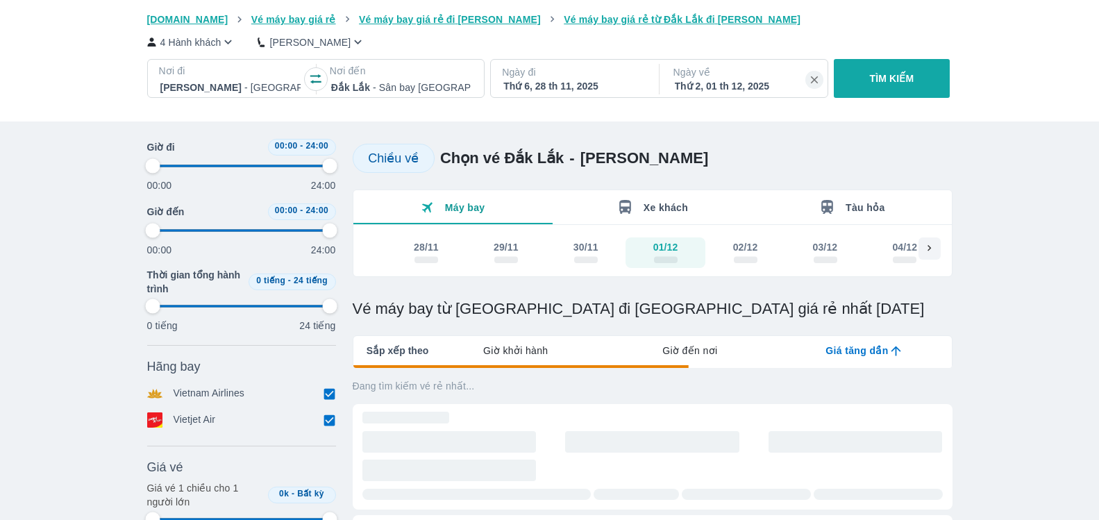
type input "97.9166666666667"
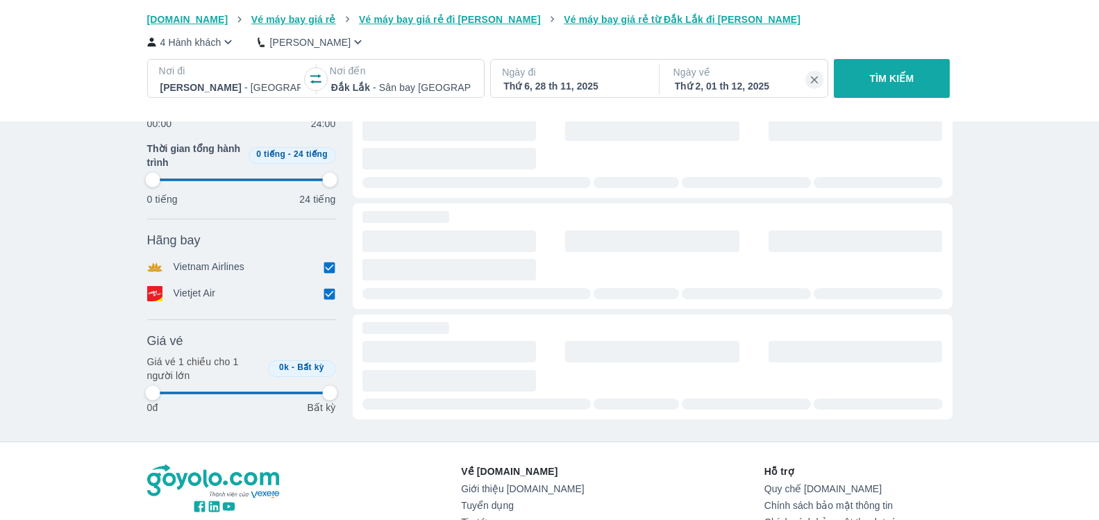
type input "97.9166666666667"
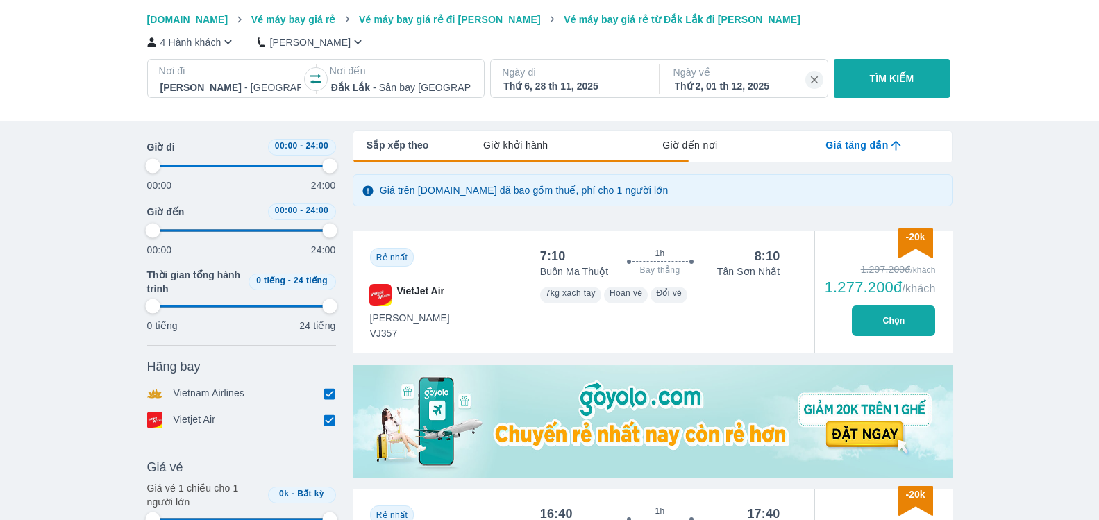
type input "97.9166666666667"
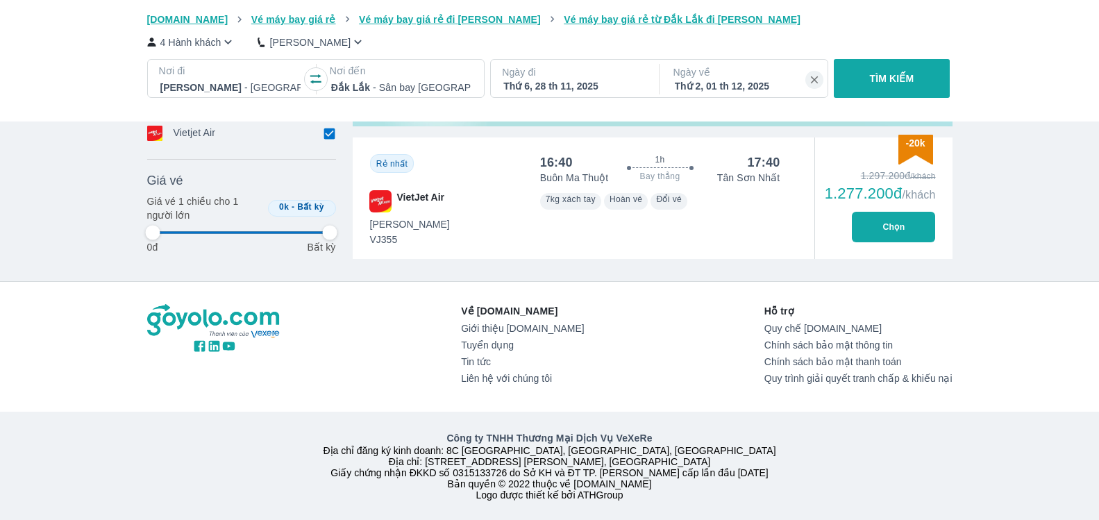
type input "97.9166666666667"
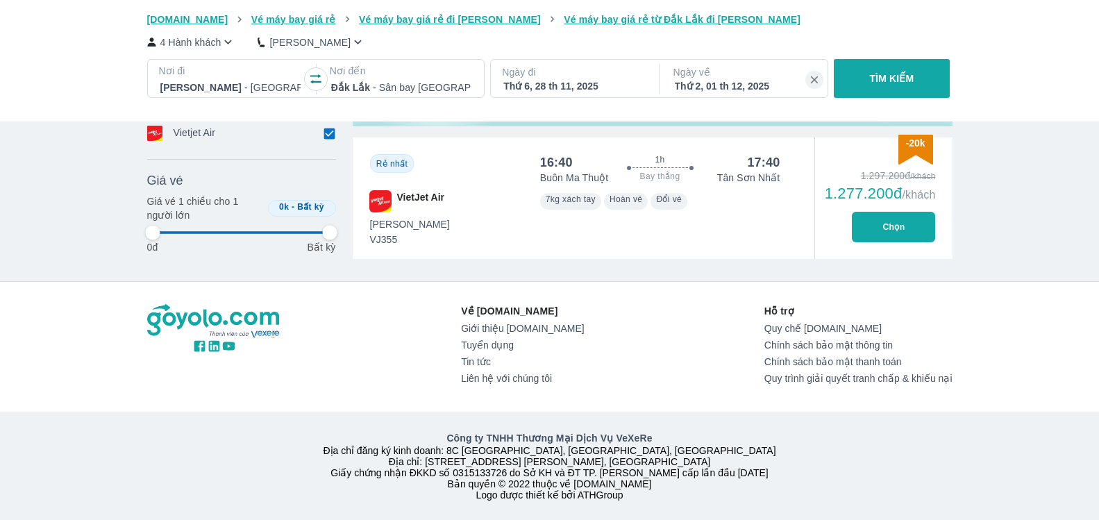
type input "97.9166666666667"
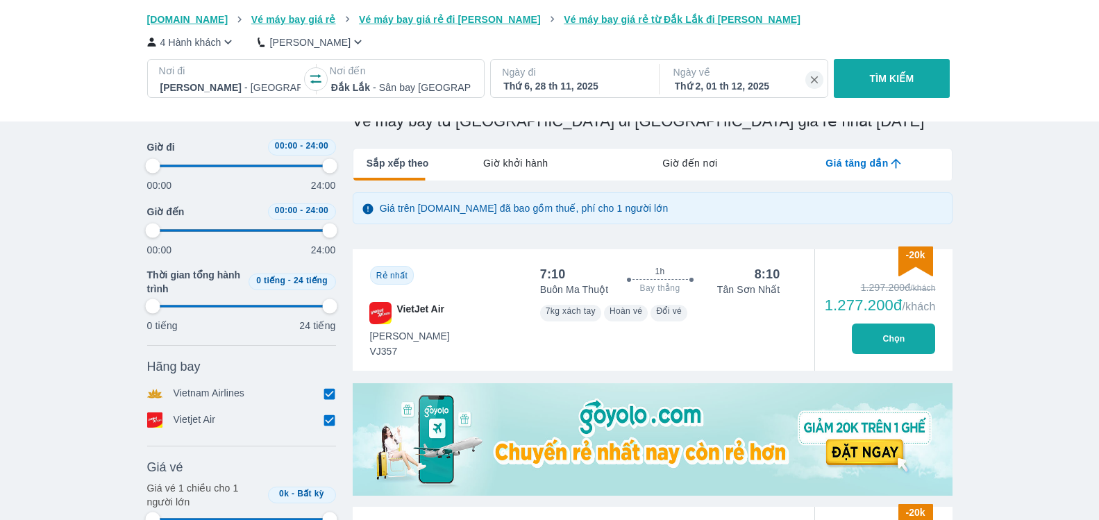
scroll to position [294, 0]
type input "97.9166666666667"
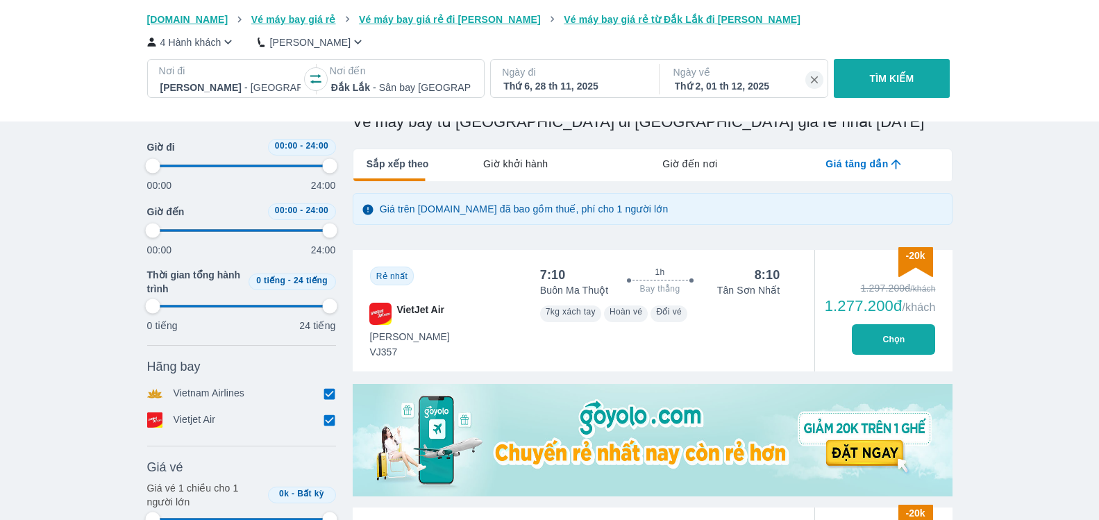
type input "97.9166666666667"
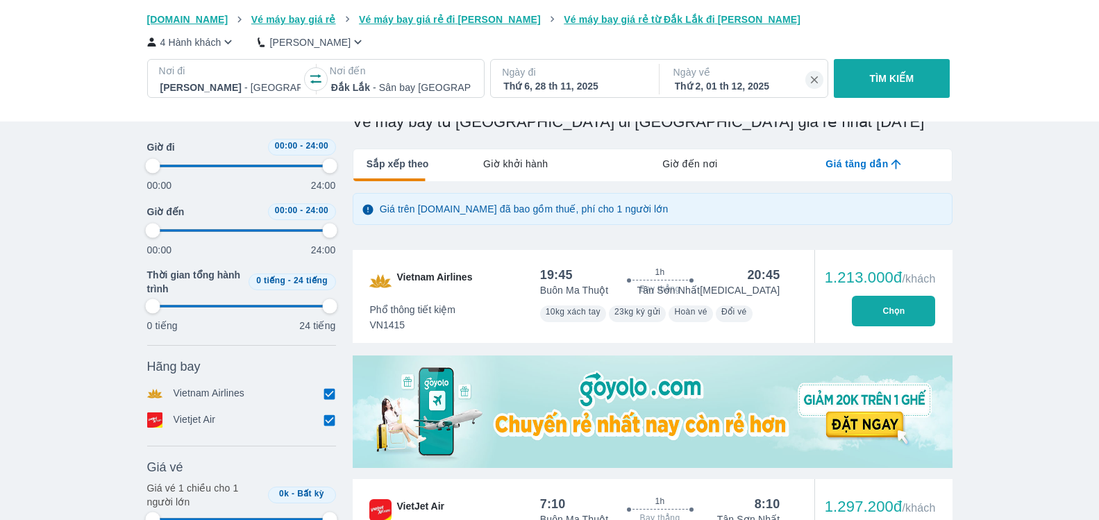
type input "97.9166666666667"
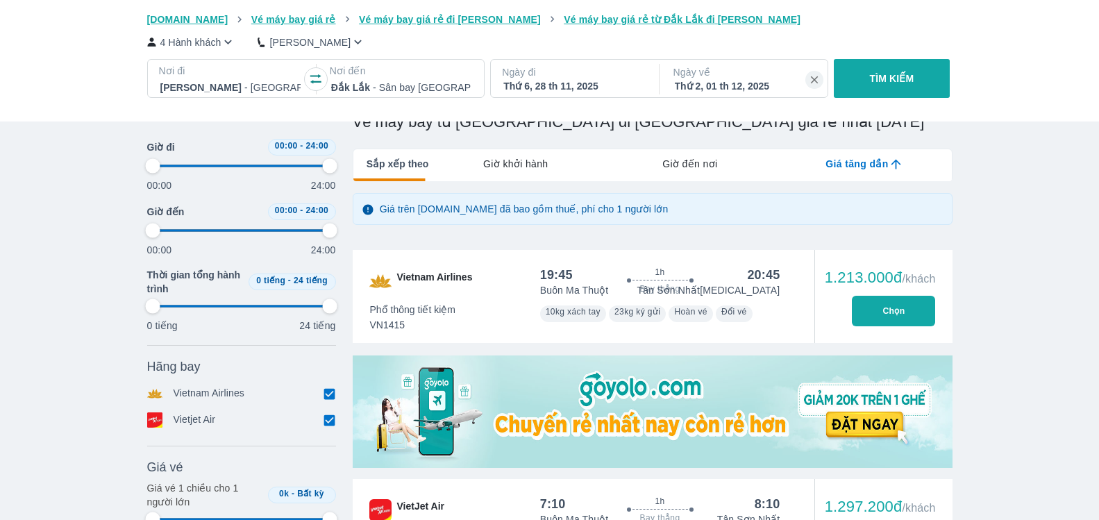
type input "97.9166666666667"
click at [915, 312] on button "Chọn" at bounding box center [893, 311] width 83 height 31
type input "97.9166666666667"
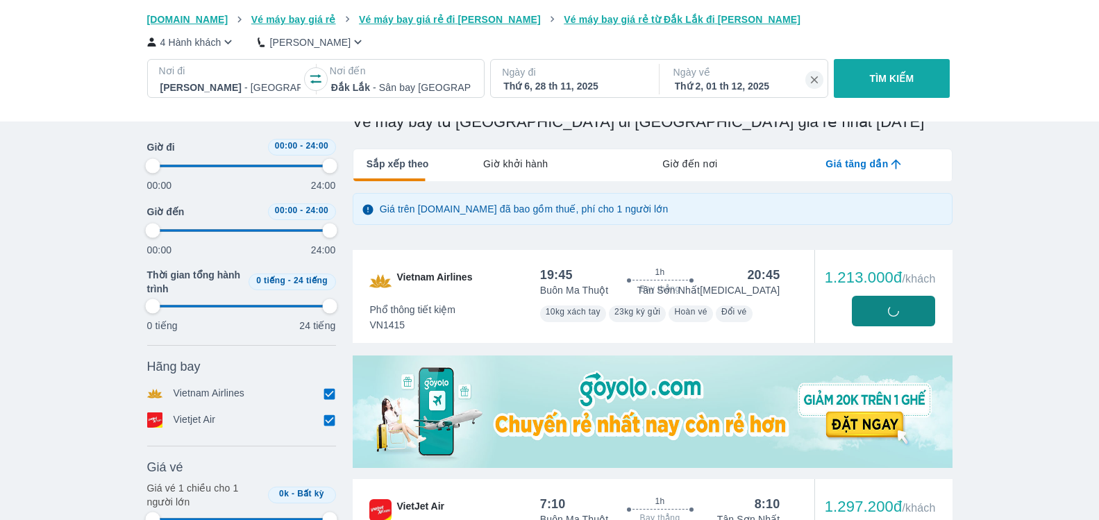
type input "97.9166666666667"
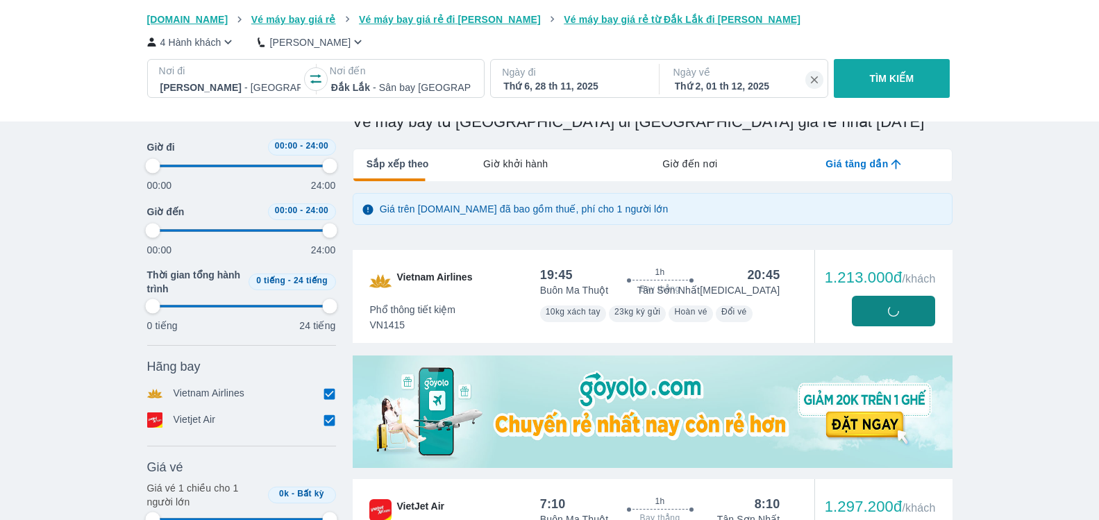
type input "97.9166666666667"
